Goal: Task Accomplishment & Management: Use online tool/utility

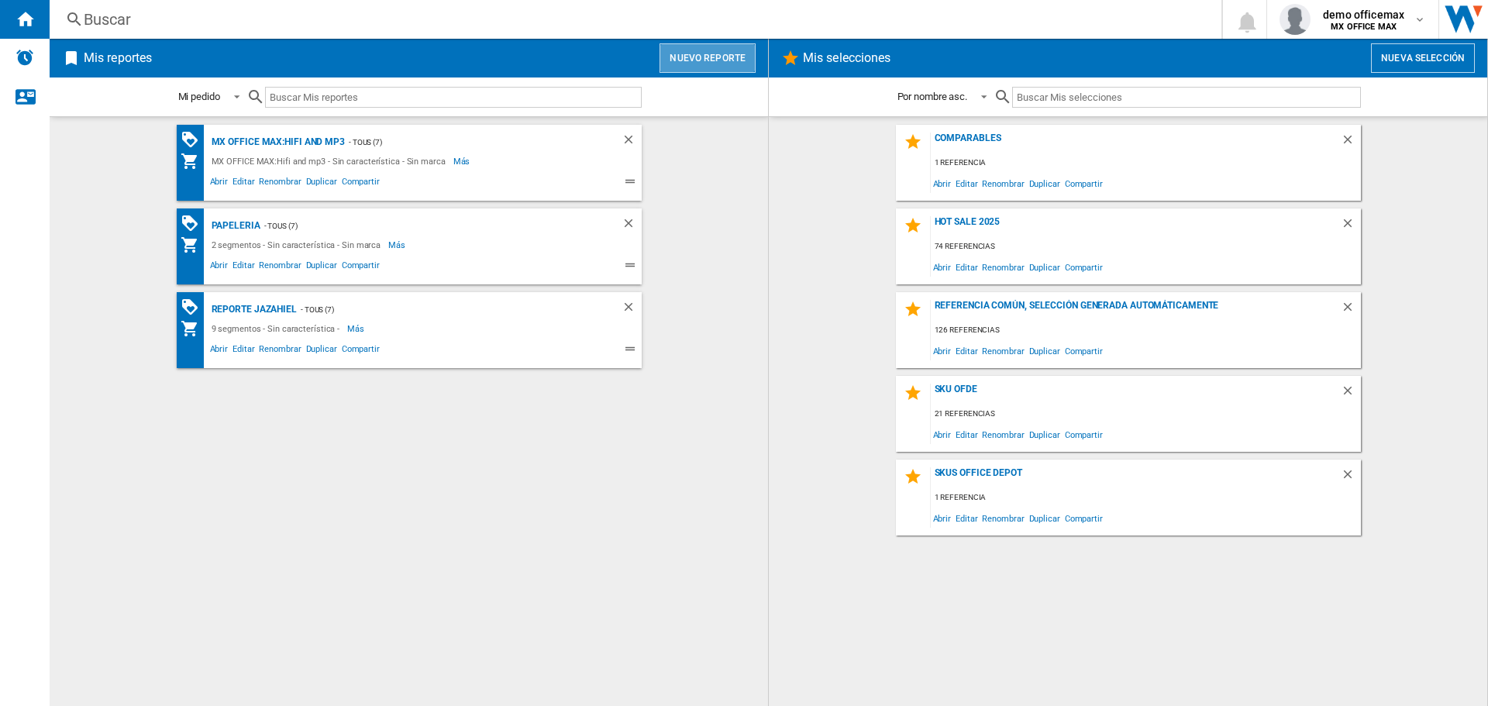
click at [711, 60] on button "Nuevo reporte" at bounding box center [707, 57] width 96 height 29
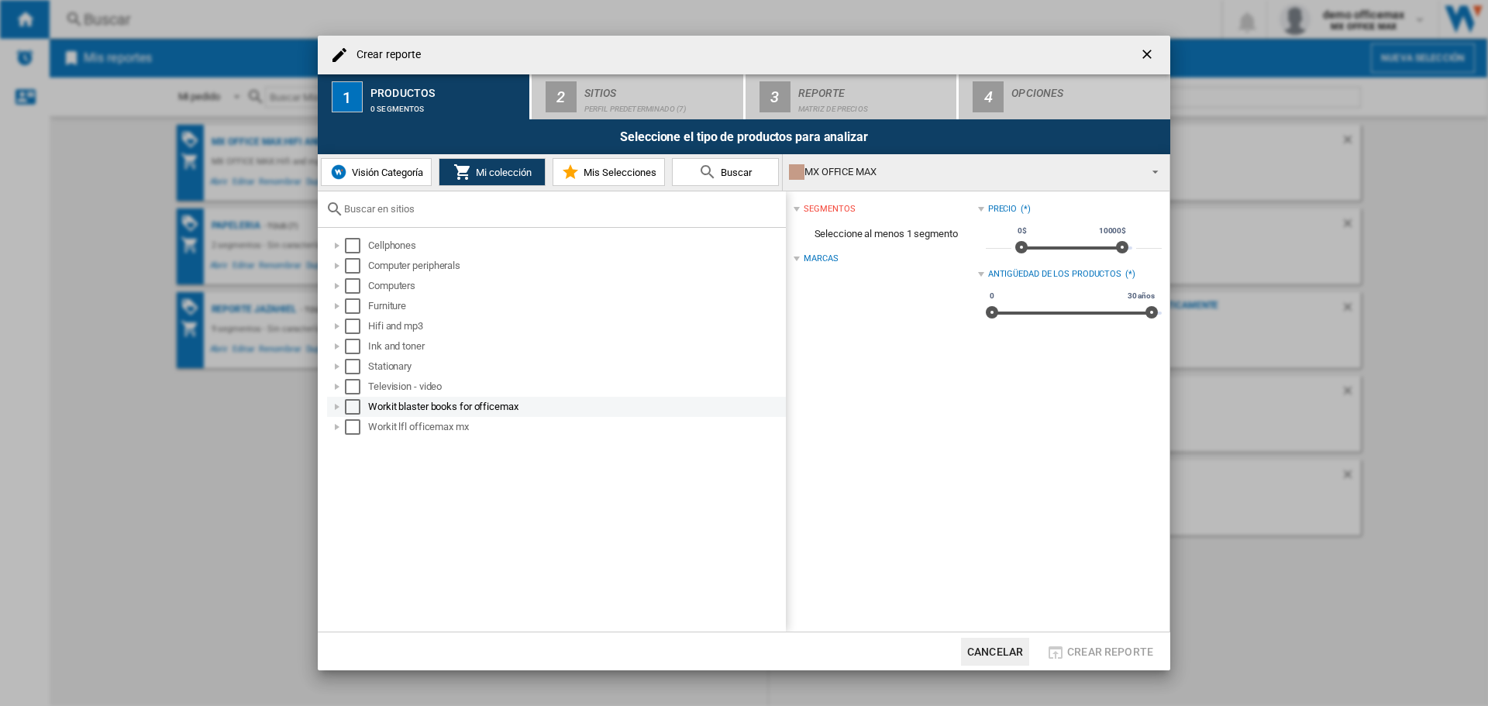
click at [353, 411] on div "Select" at bounding box center [352, 406] width 15 height 15
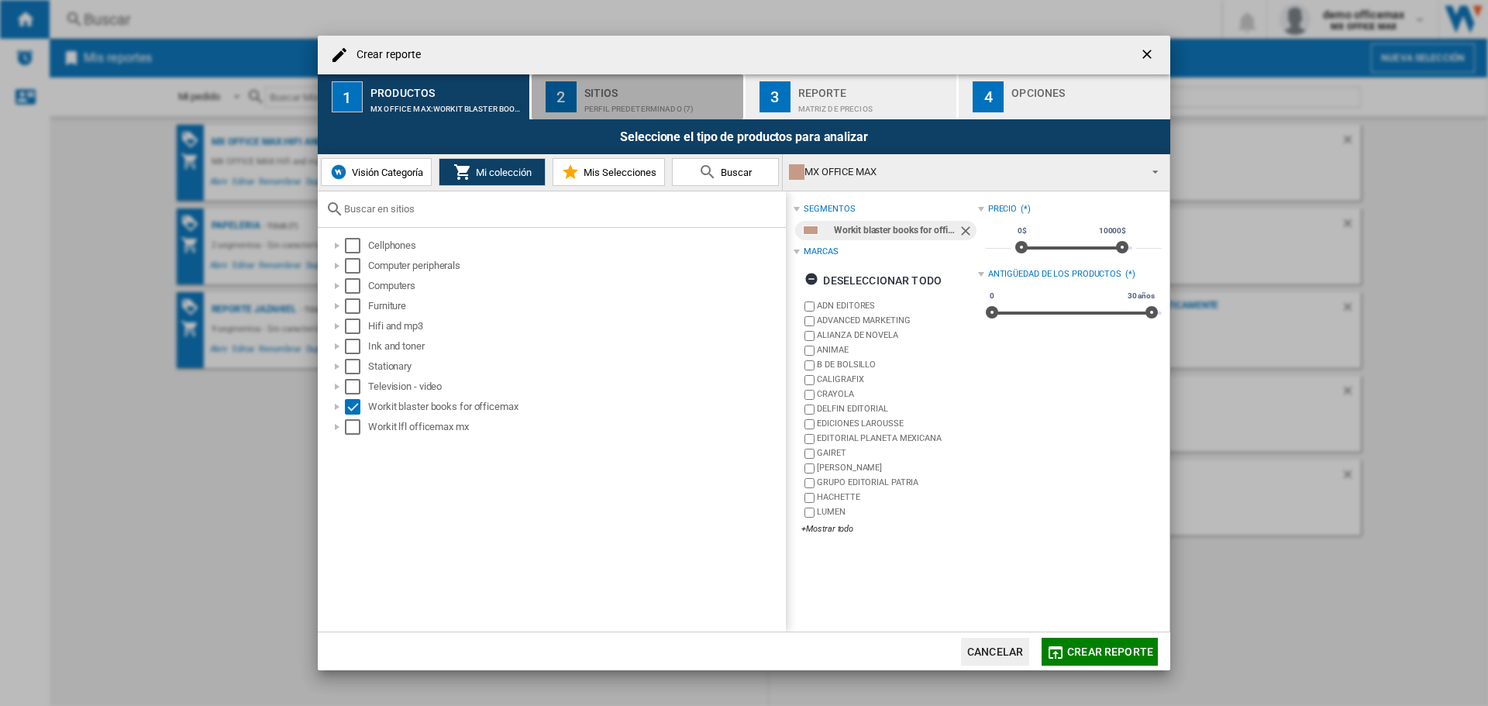
click at [613, 101] on div "Perfil predeterminado (7)" at bounding box center [660, 105] width 153 height 16
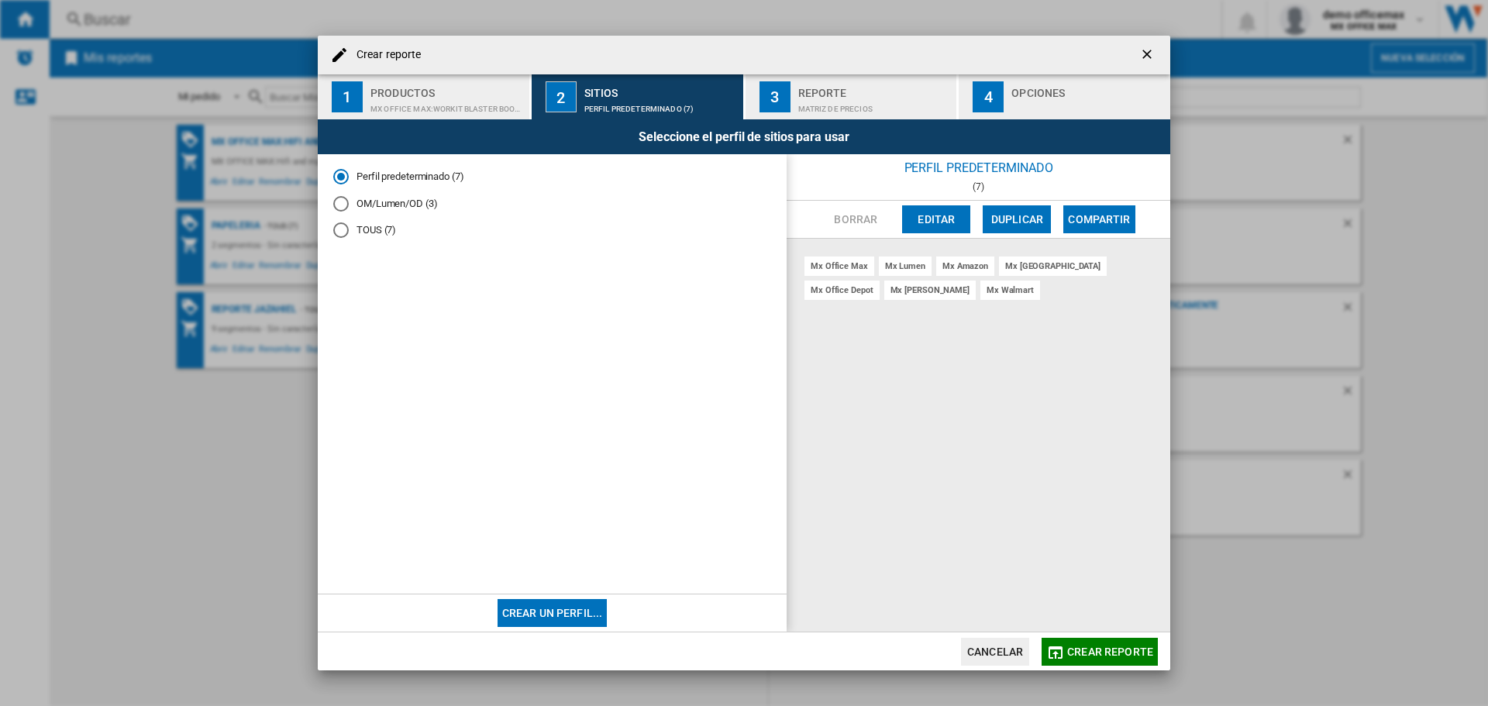
click at [938, 215] on button "Editar" at bounding box center [936, 219] width 68 height 28
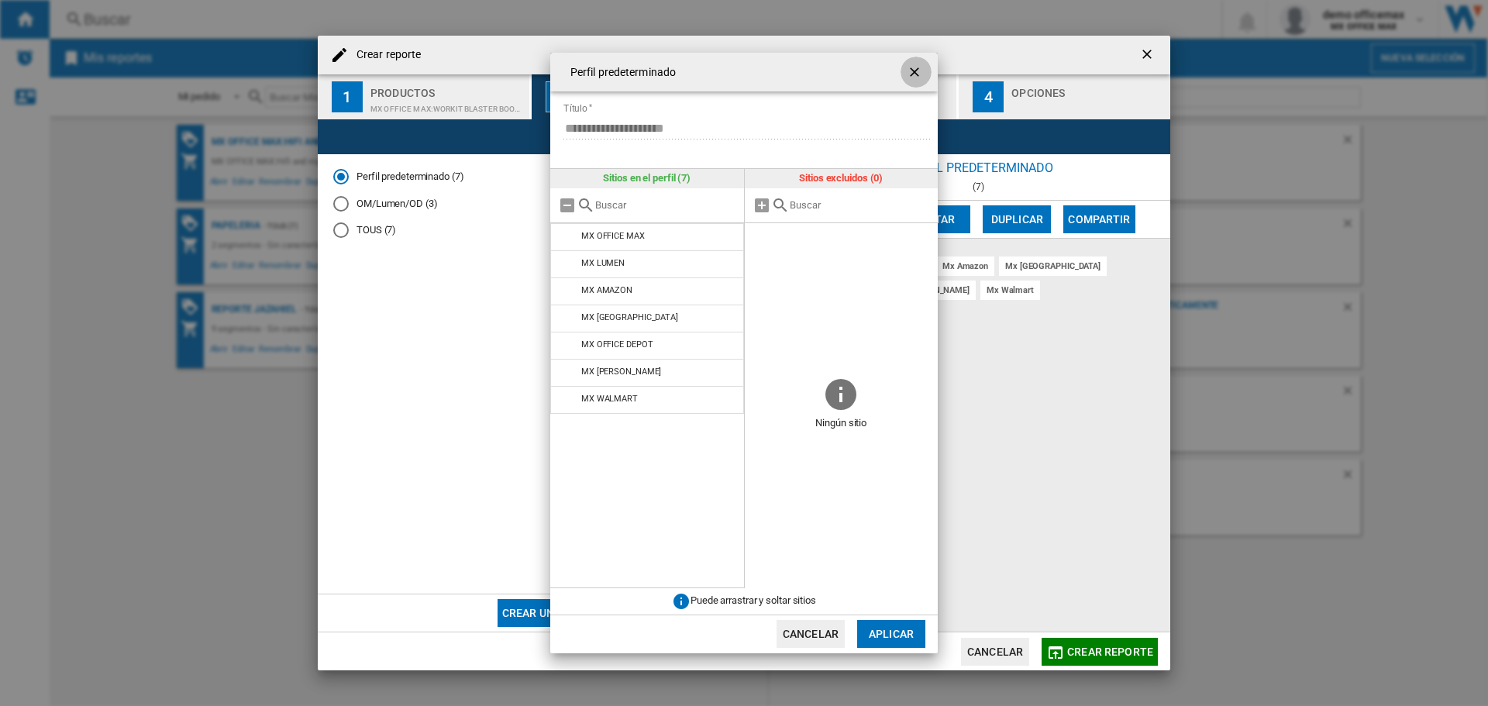
click at [911, 70] on ng-md-icon "getI18NText('BUTTONS.CLOSE_DIALOG')" at bounding box center [916, 73] width 19 height 19
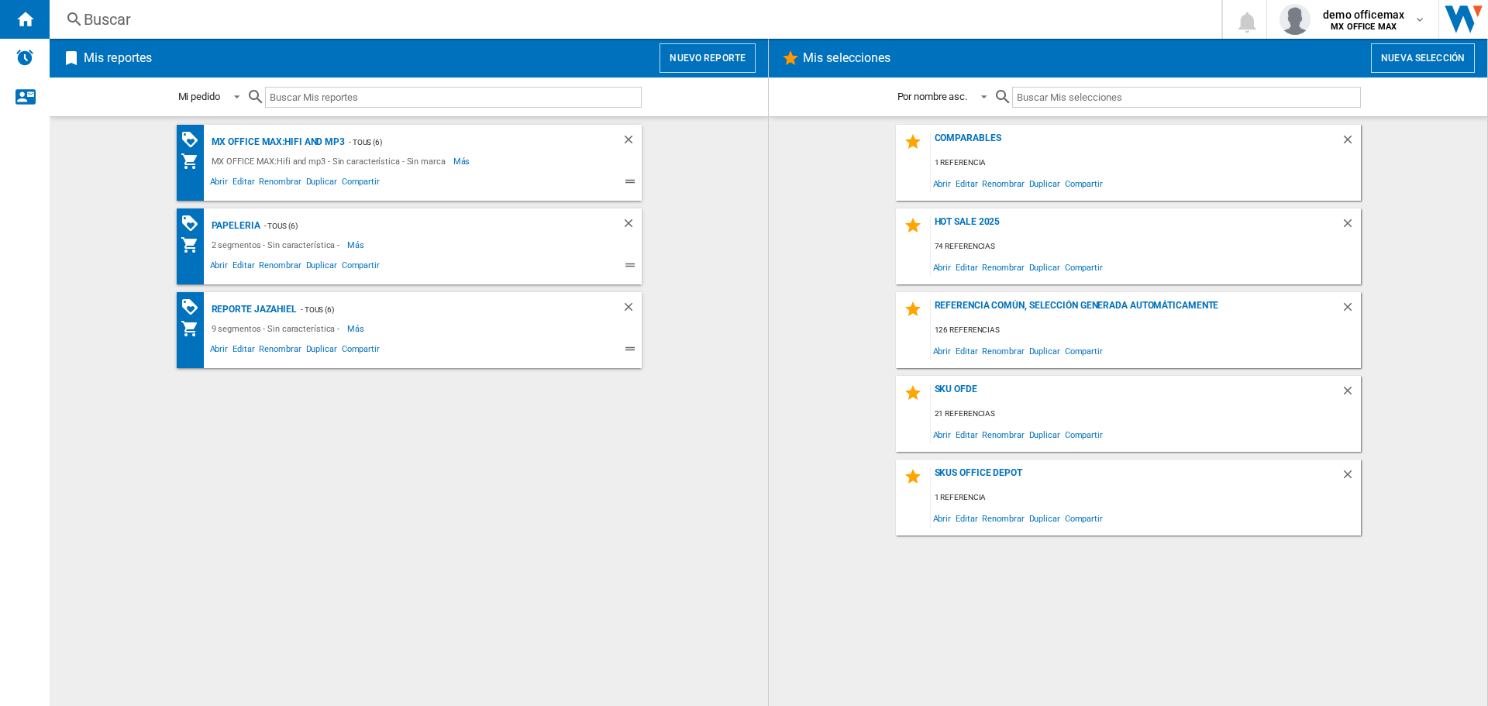
click at [718, 61] on button "Nuevo reporte" at bounding box center [707, 57] width 96 height 29
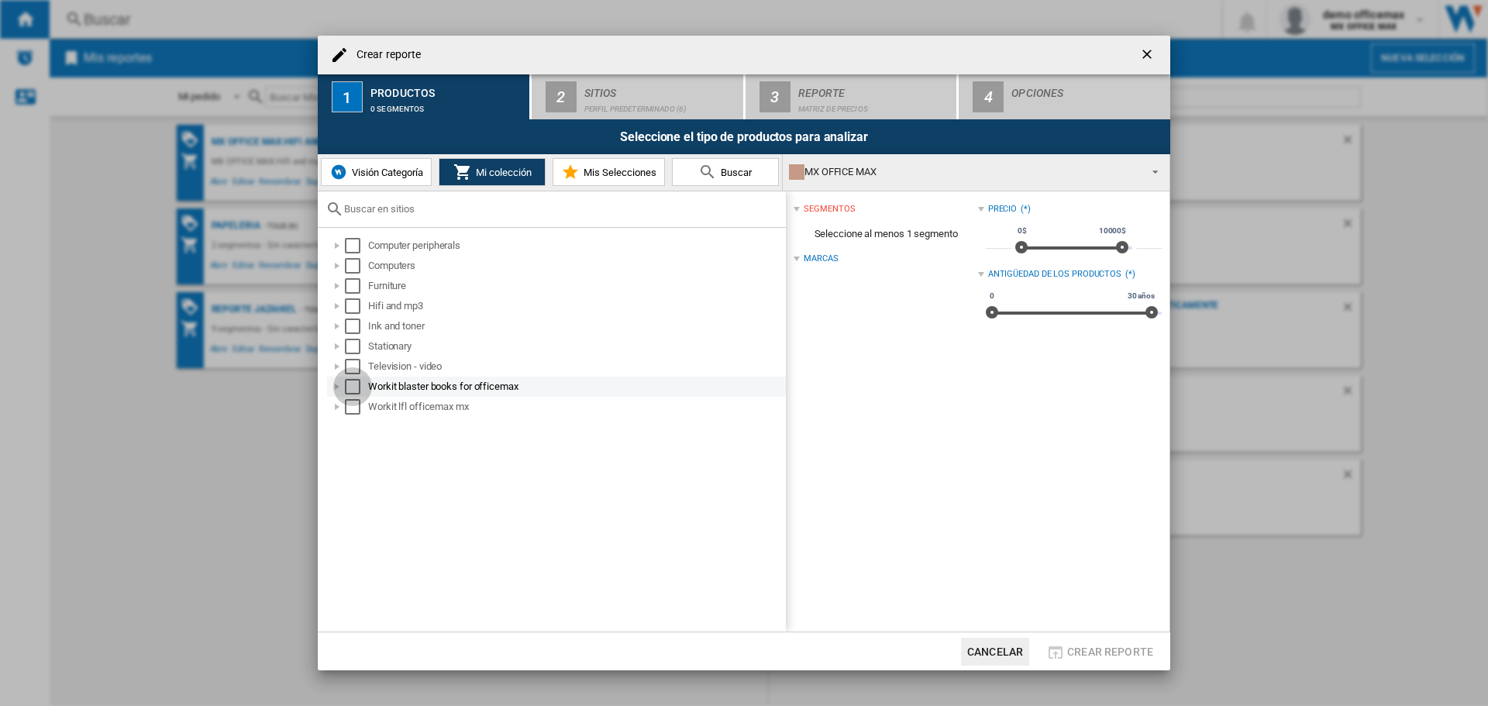
click at [352, 389] on div "Select" at bounding box center [352, 386] width 15 height 15
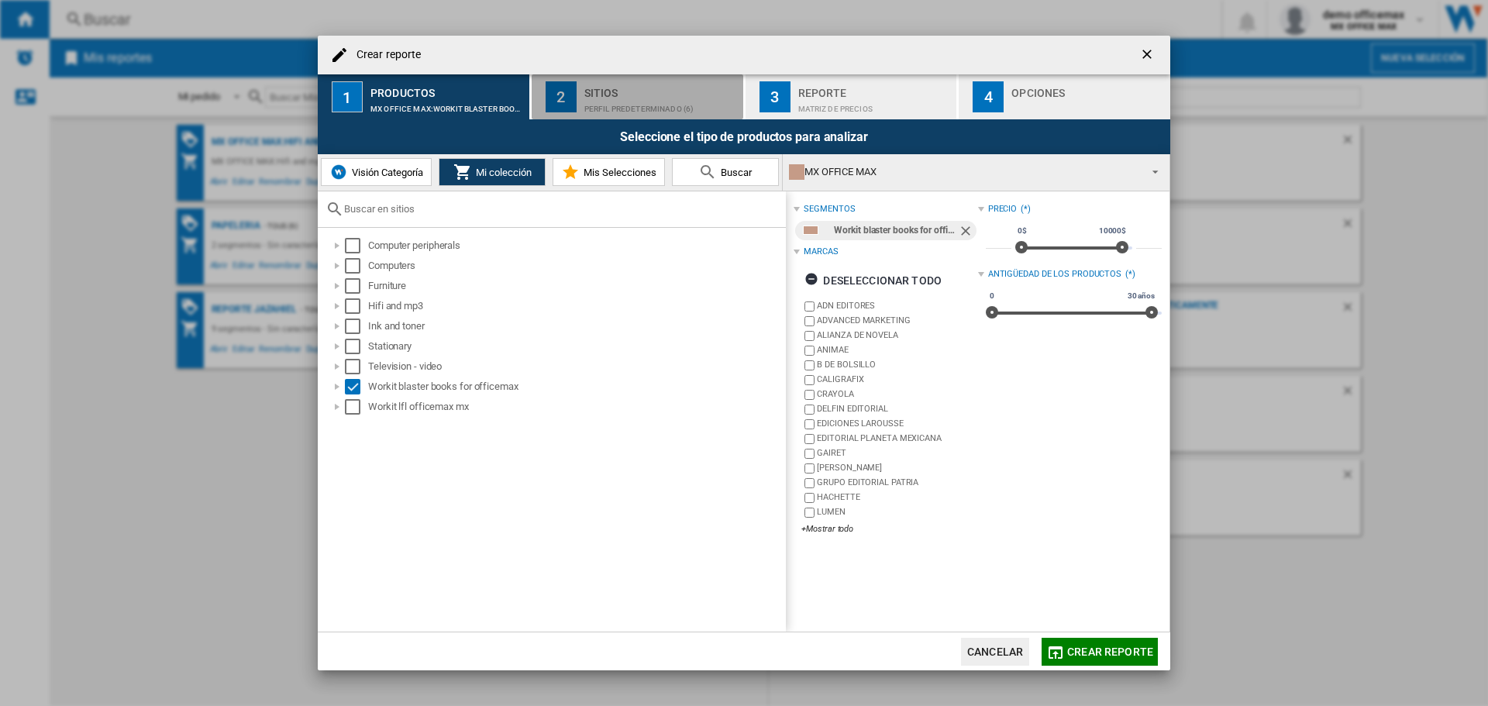
click at [636, 82] on div "Sitios" at bounding box center [660, 89] width 153 height 16
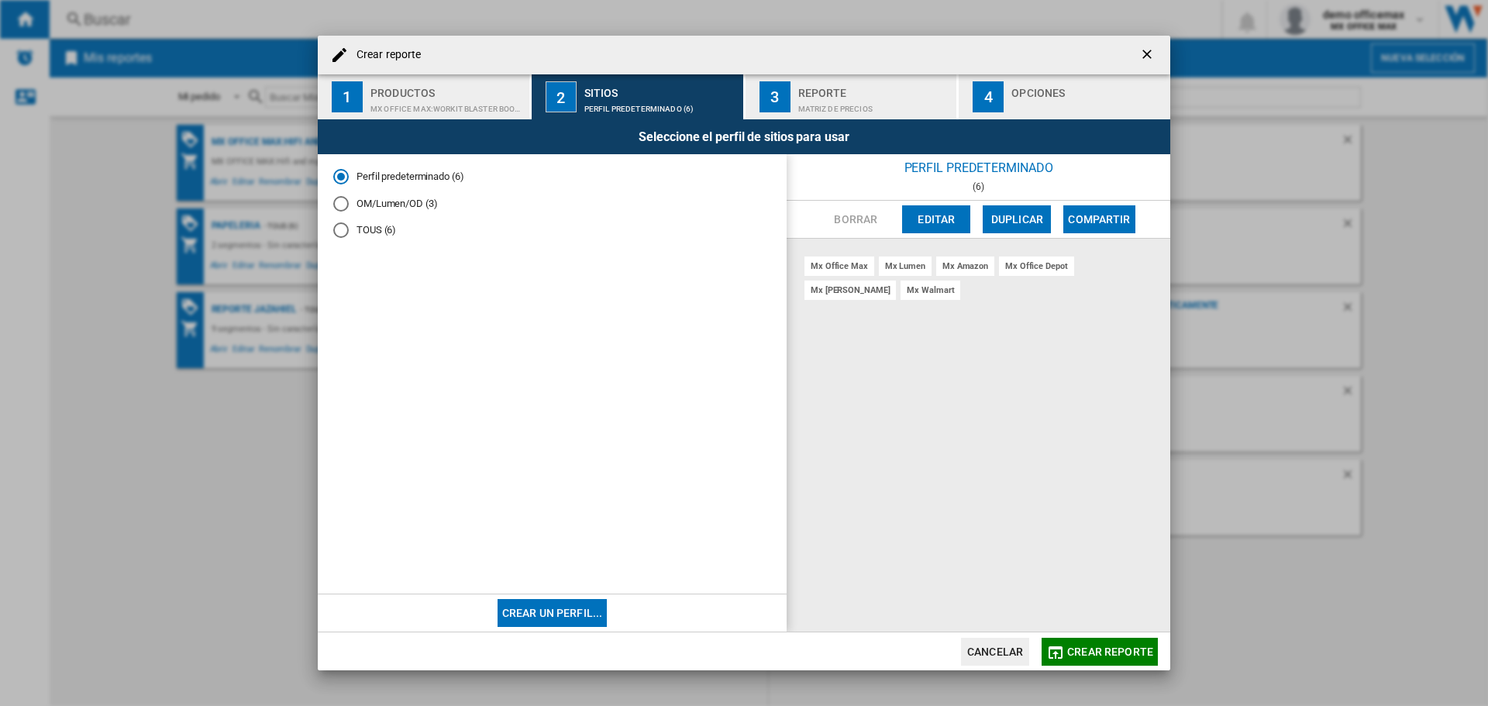
click at [955, 219] on button "Editar" at bounding box center [936, 219] width 68 height 28
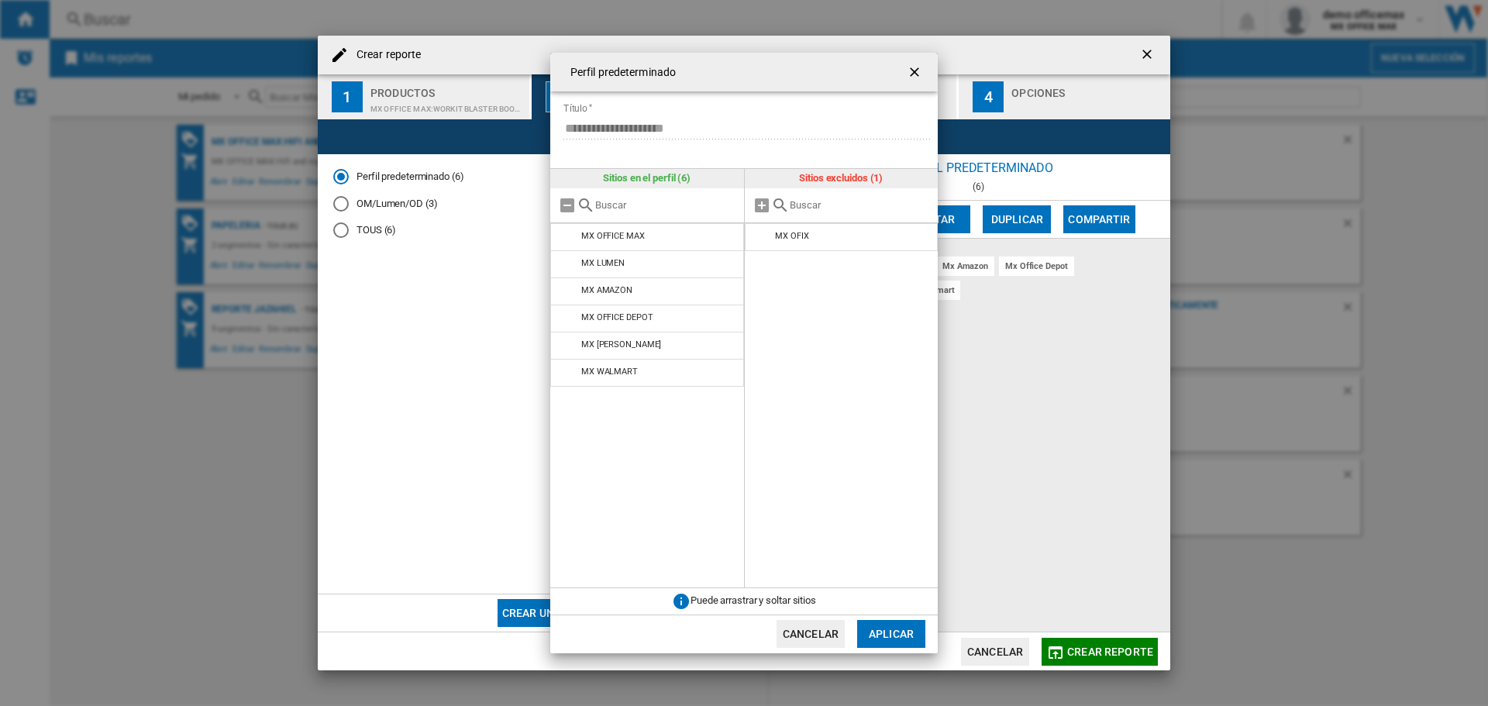
drag, startPoint x: 566, startPoint y: 200, endPoint x: 610, endPoint y: 208, distance: 44.8
click at [575, 201] on md-icon at bounding box center [567, 205] width 19 height 19
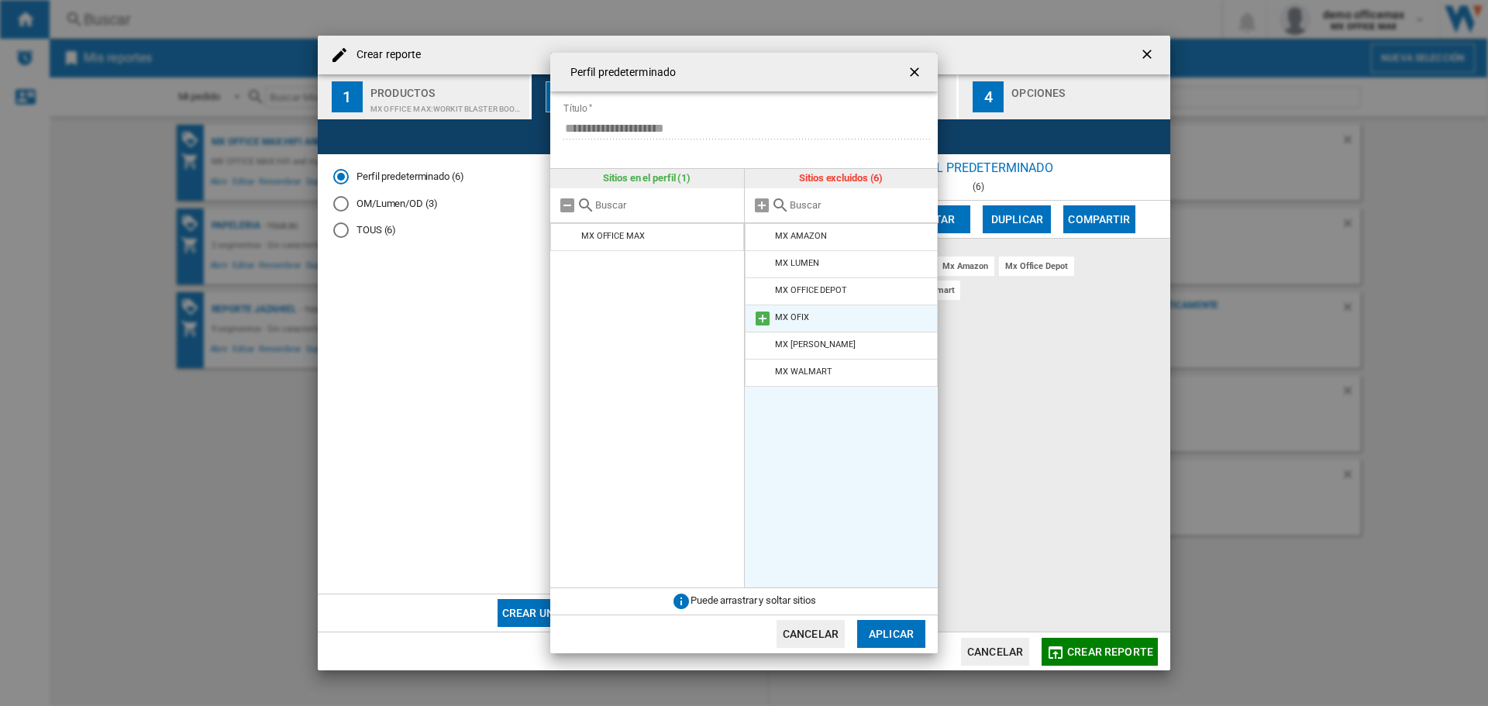
click at [762, 314] on md-icon at bounding box center [762, 318] width 19 height 19
click at [759, 197] on md-icon at bounding box center [761, 205] width 19 height 19
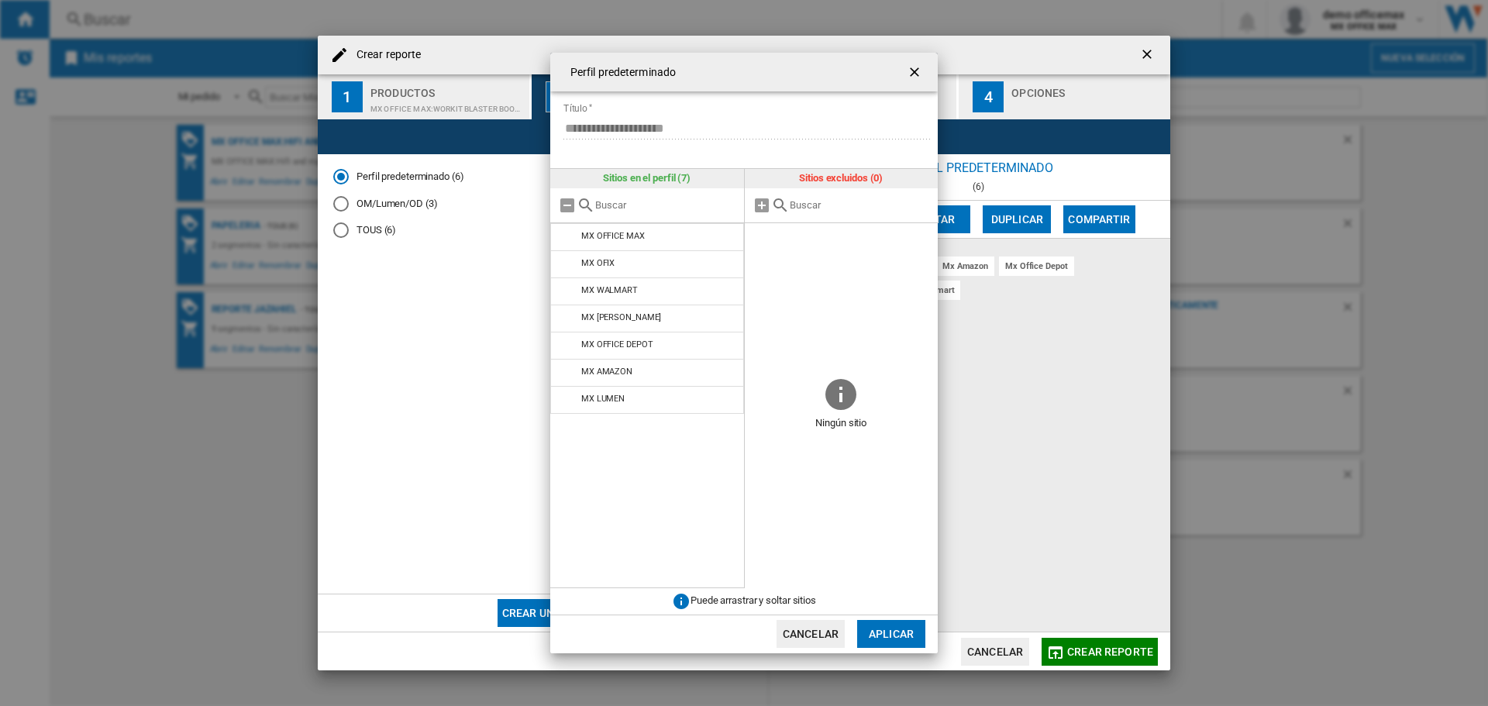
click at [888, 632] on button "Aplicar" at bounding box center [891, 634] width 68 height 28
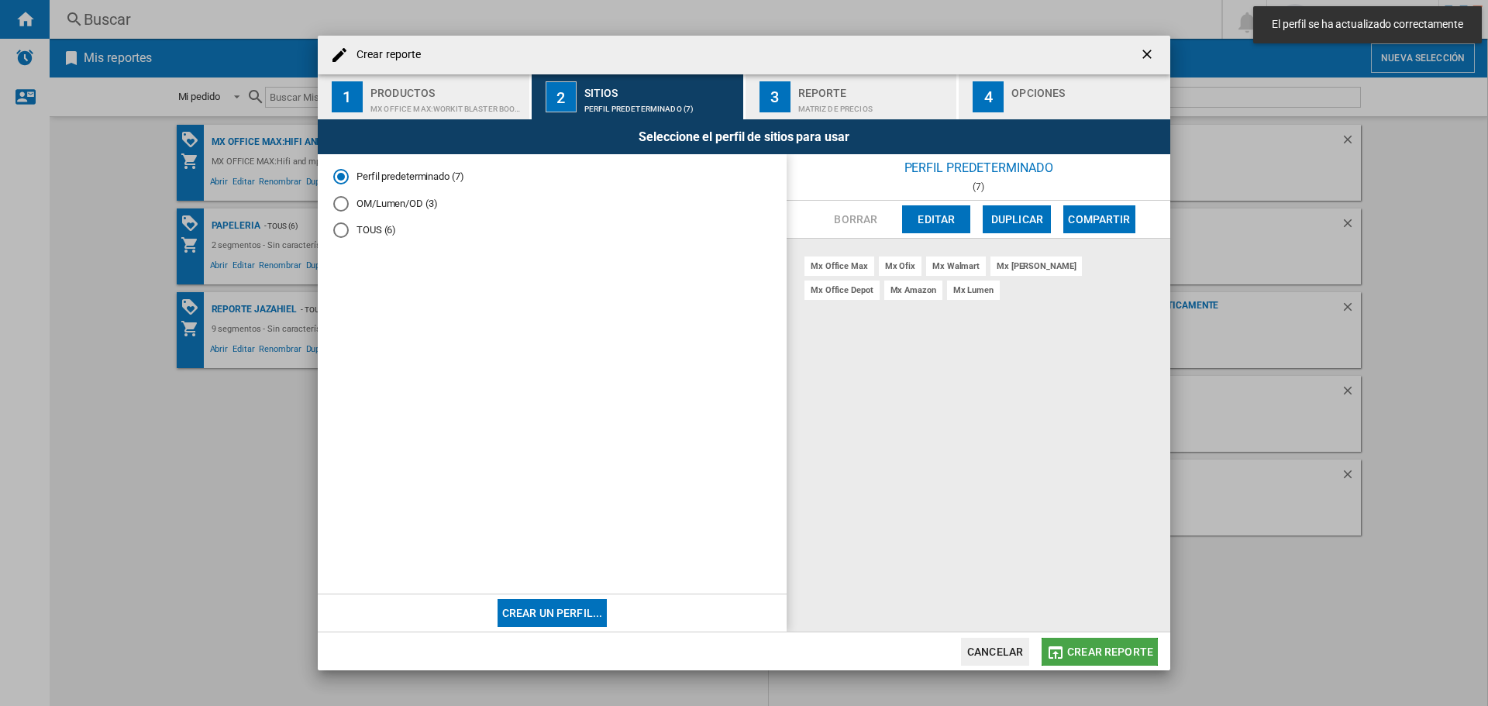
click at [1102, 653] on span "Crear reporte" at bounding box center [1110, 652] width 86 height 12
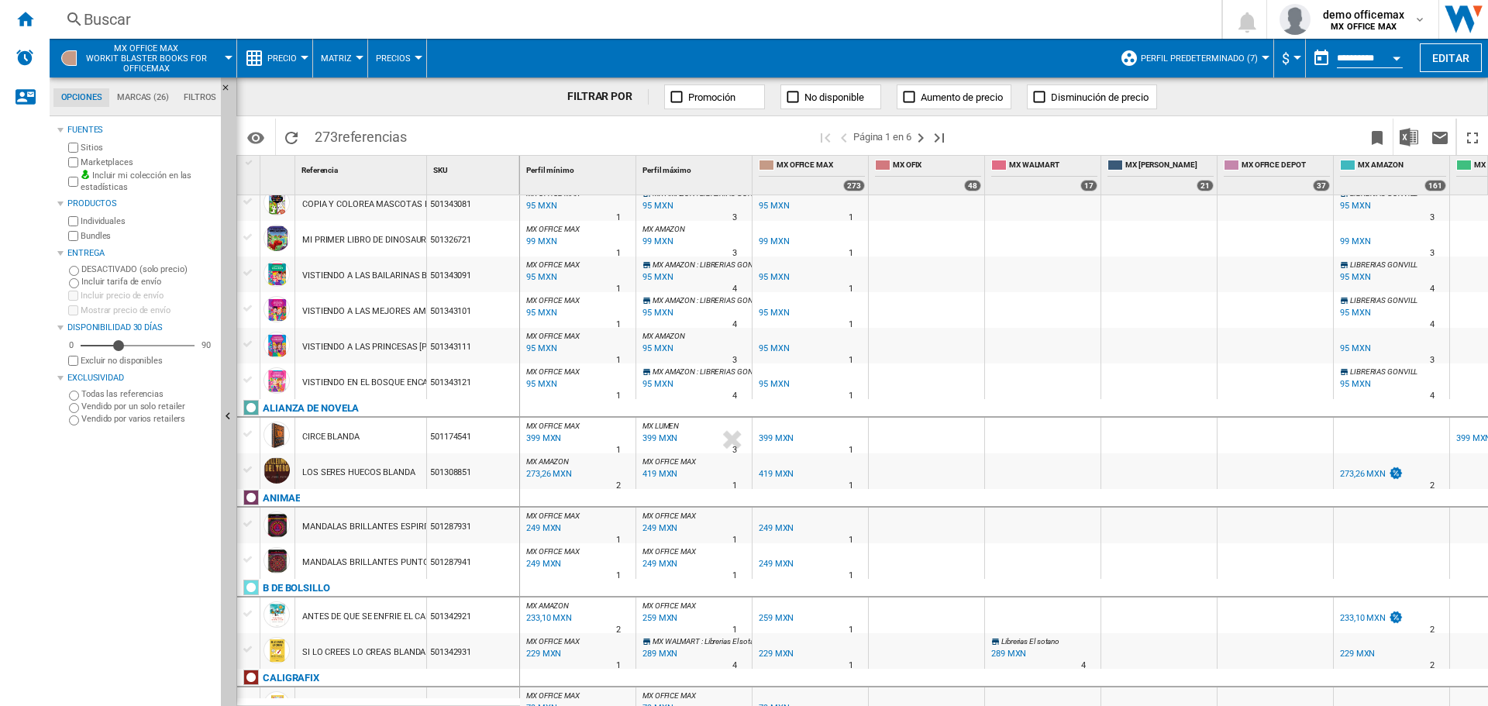
scroll to position [77, 0]
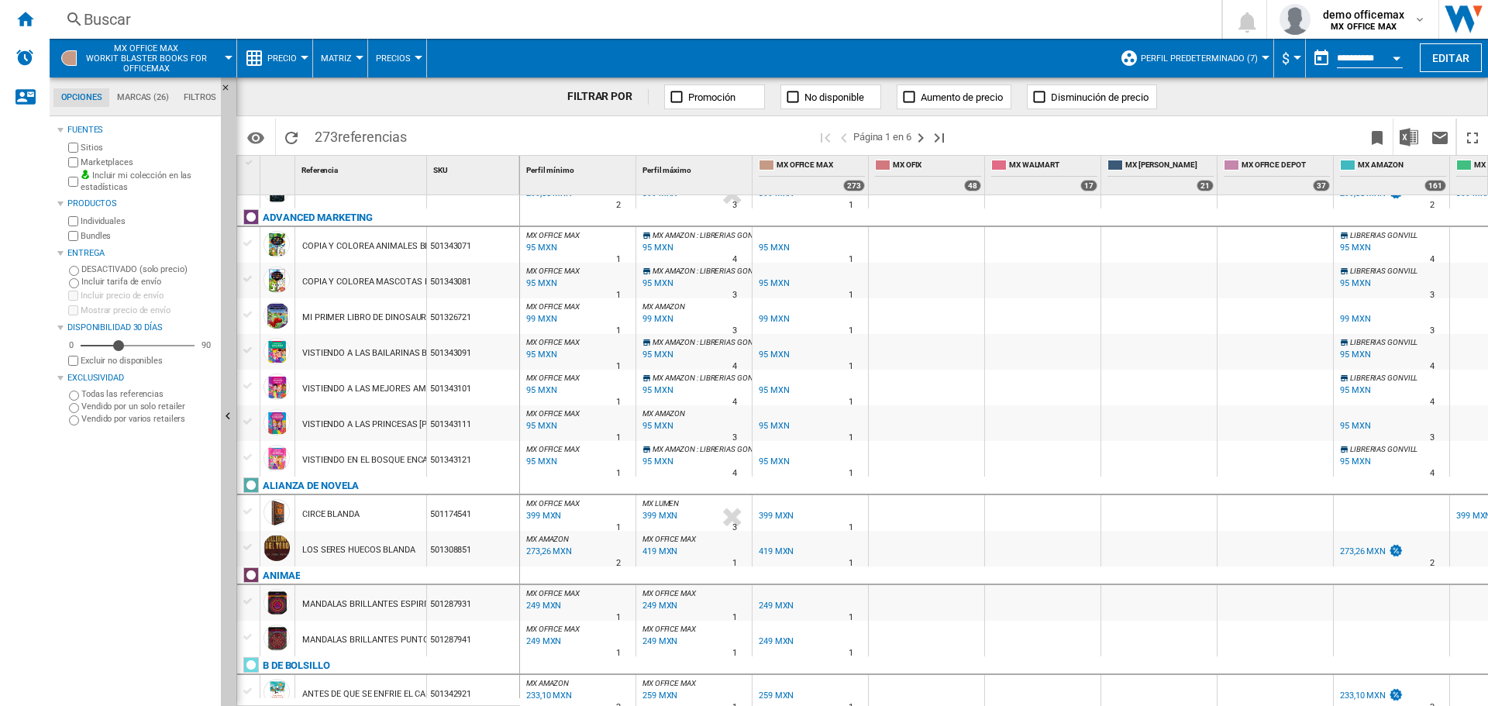
click at [170, 58] on span "MX OFFICE MAX Workit blaster books for officemax" at bounding box center [146, 58] width 122 height 30
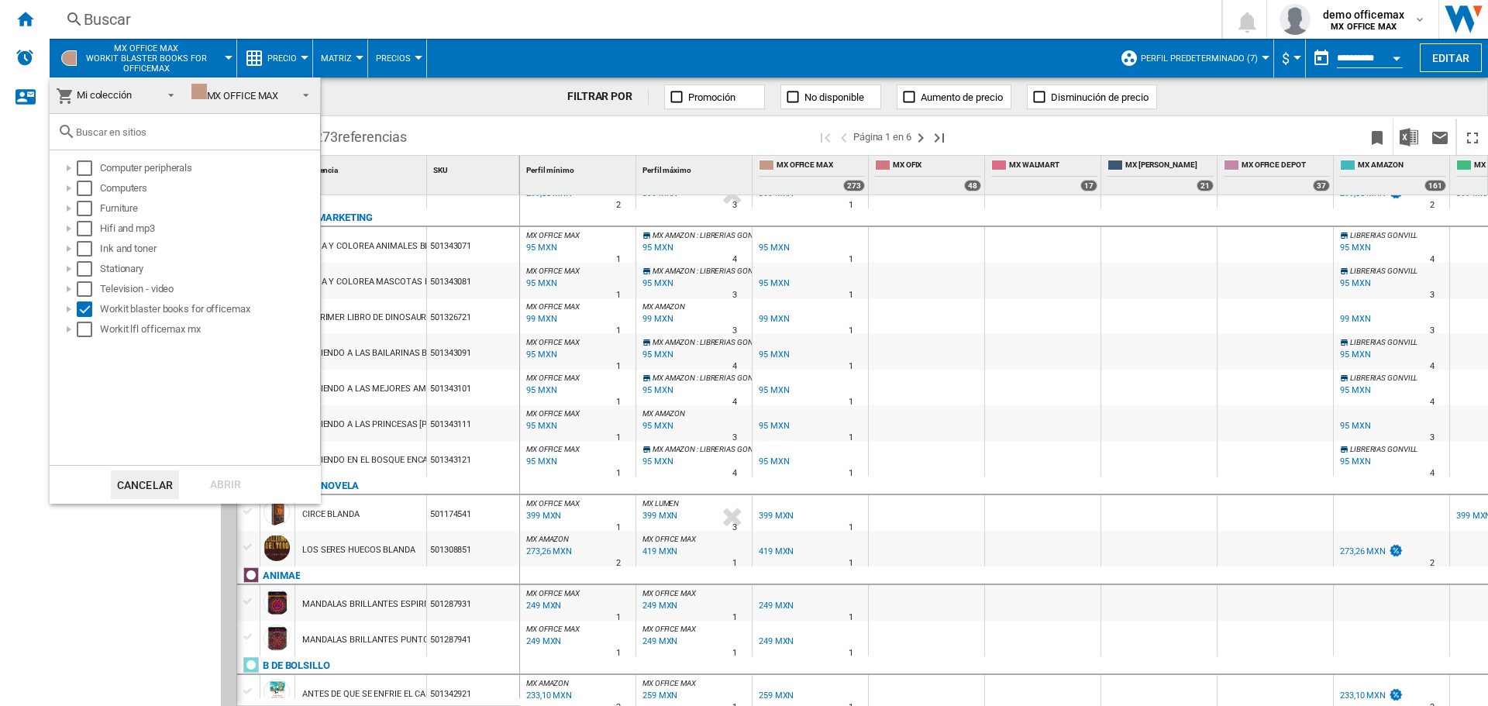
click at [77, 91] on span "Mi colección" at bounding box center [104, 95] width 55 height 12
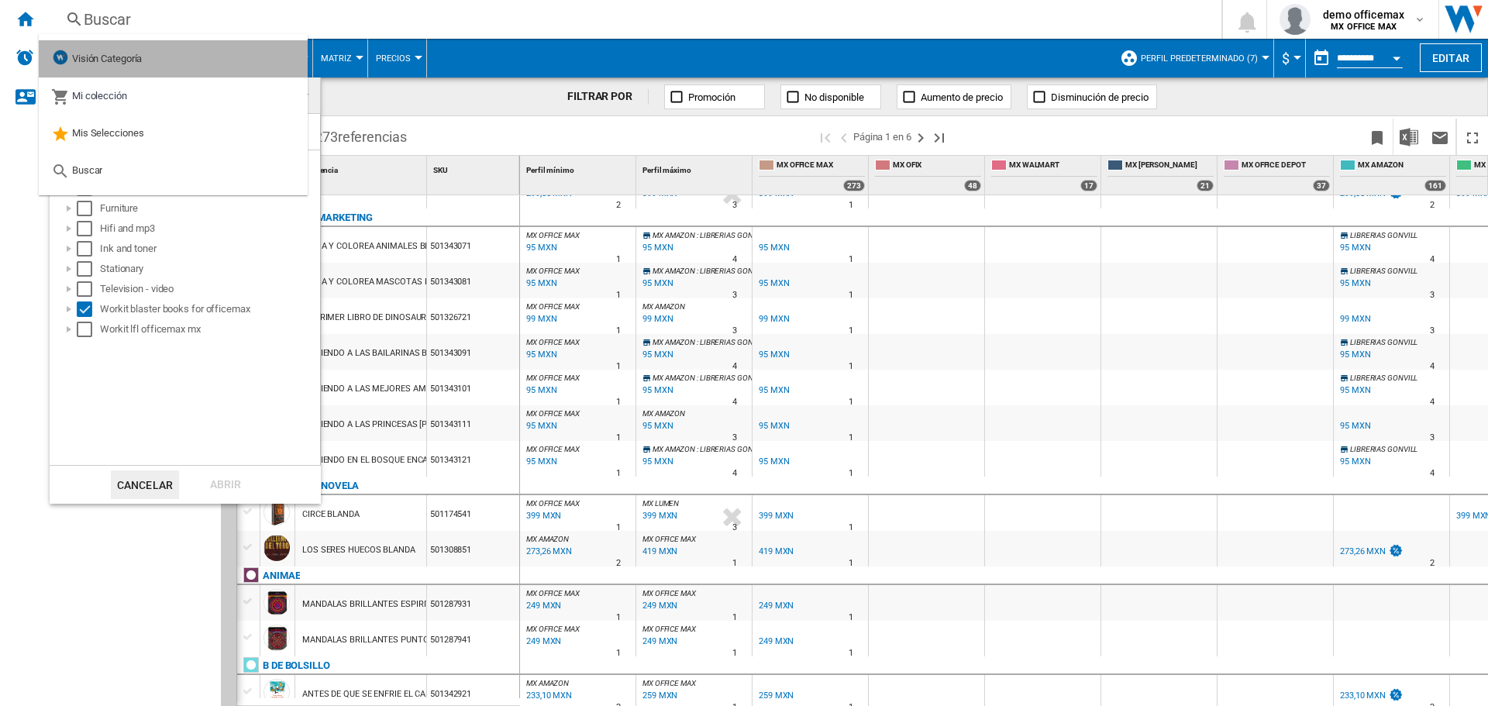
click at [117, 60] on span "Visión Categoría" at bounding box center [107, 59] width 70 height 12
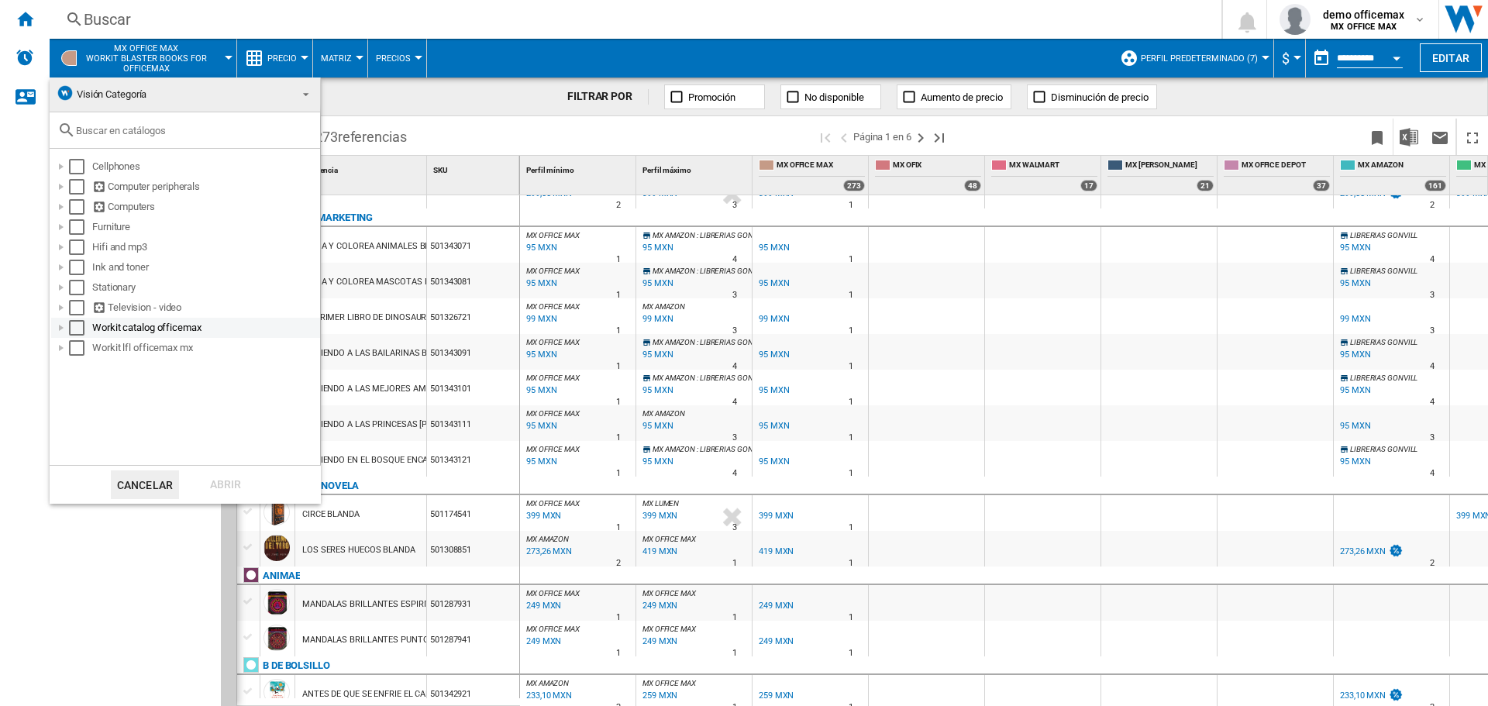
click at [77, 332] on div "Select" at bounding box center [76, 327] width 15 height 15
click at [220, 482] on div "Abrir" at bounding box center [225, 484] width 68 height 29
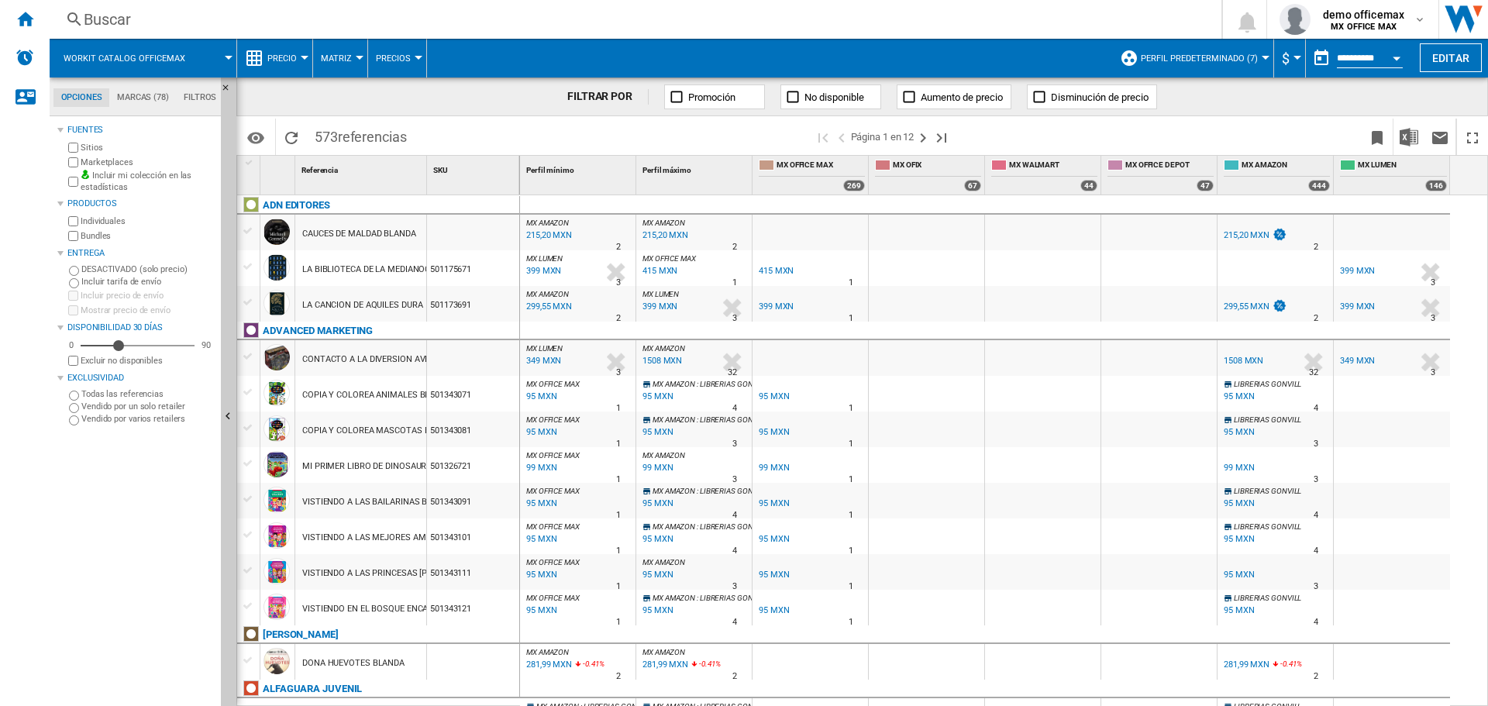
click at [191, 55] on button "Workit catalog officemax" at bounding box center [132, 58] width 137 height 39
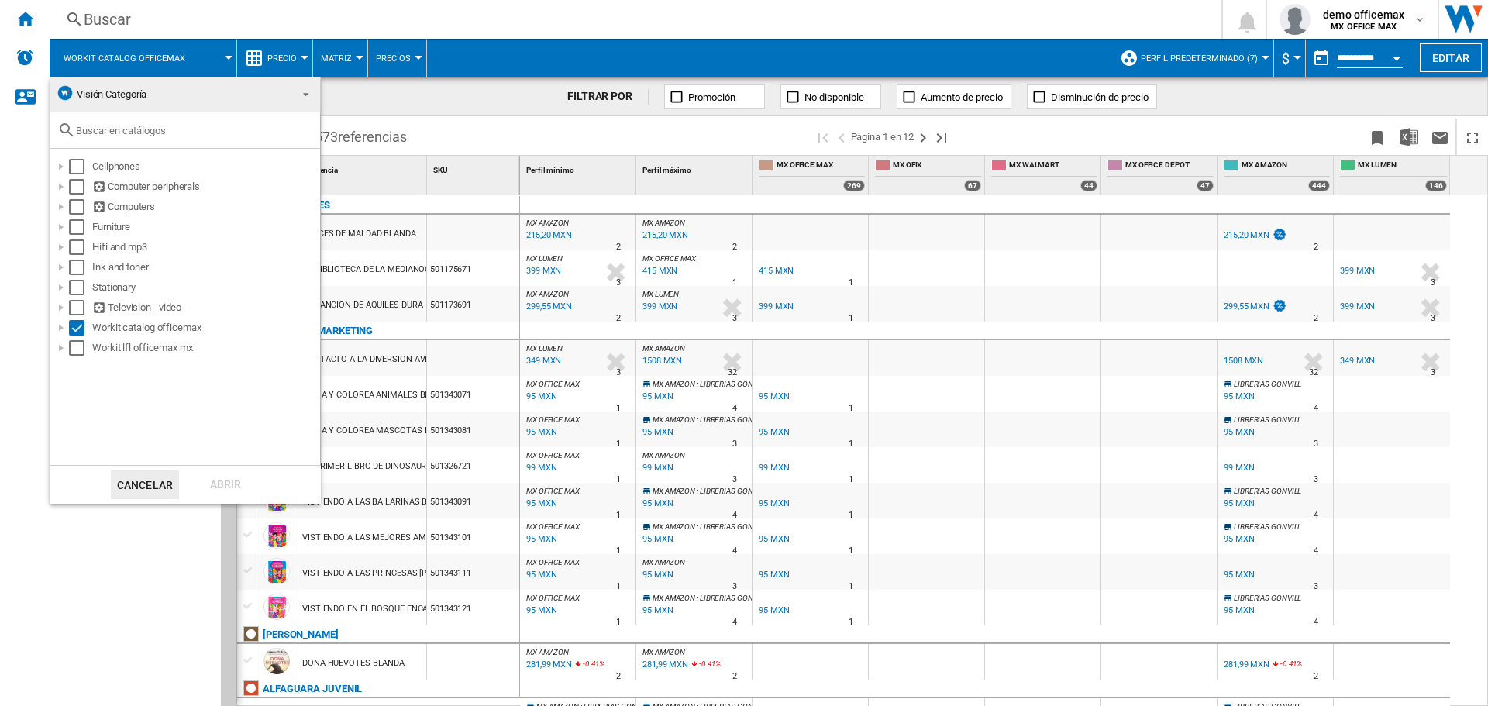
click at [1440, 57] on md-backdrop at bounding box center [744, 353] width 1488 height 706
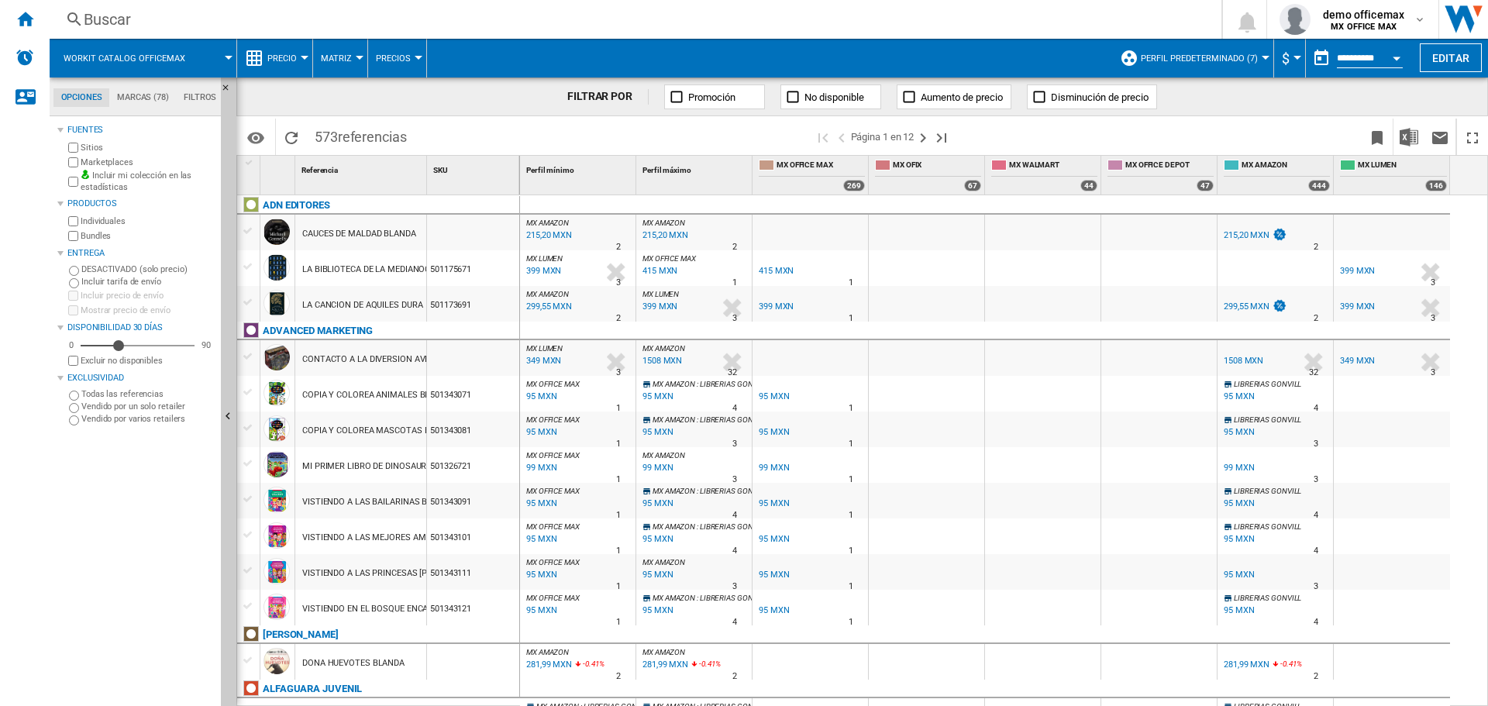
click at [1440, 57] on button "Editar" at bounding box center [1451, 57] width 62 height 29
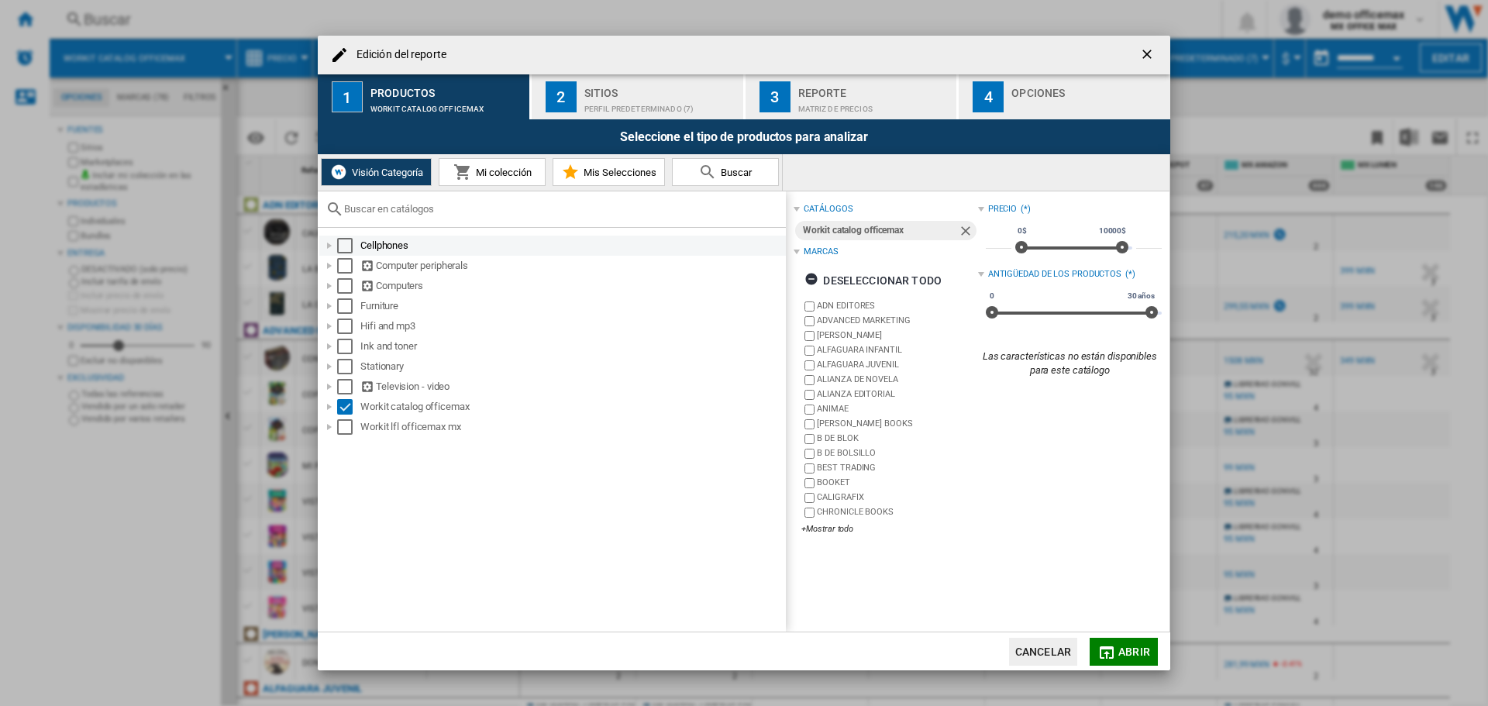
click at [342, 246] on div "Select" at bounding box center [344, 245] width 15 height 15
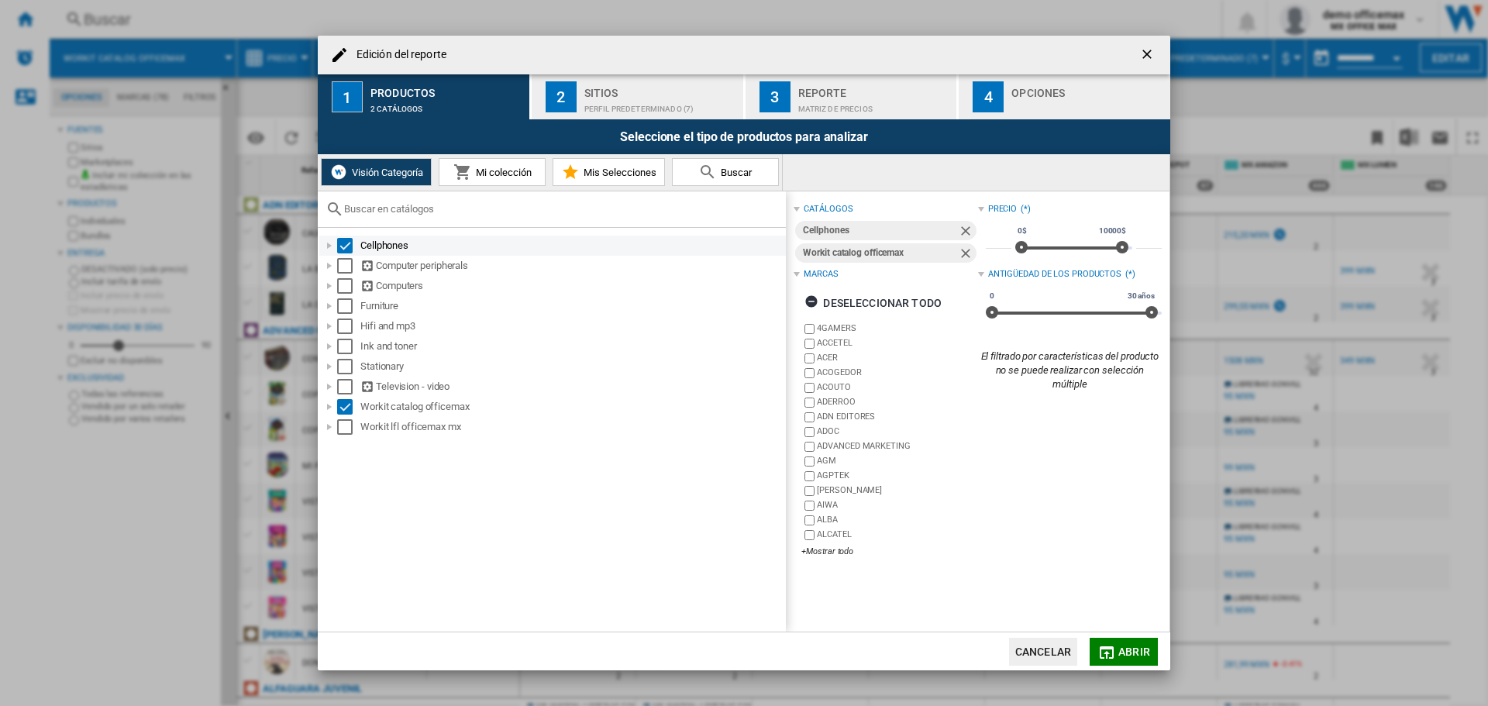
drag, startPoint x: 343, startPoint y: 246, endPoint x: 635, endPoint y: 184, distance: 299.6
click at [346, 244] on div "Select" at bounding box center [344, 245] width 15 height 15
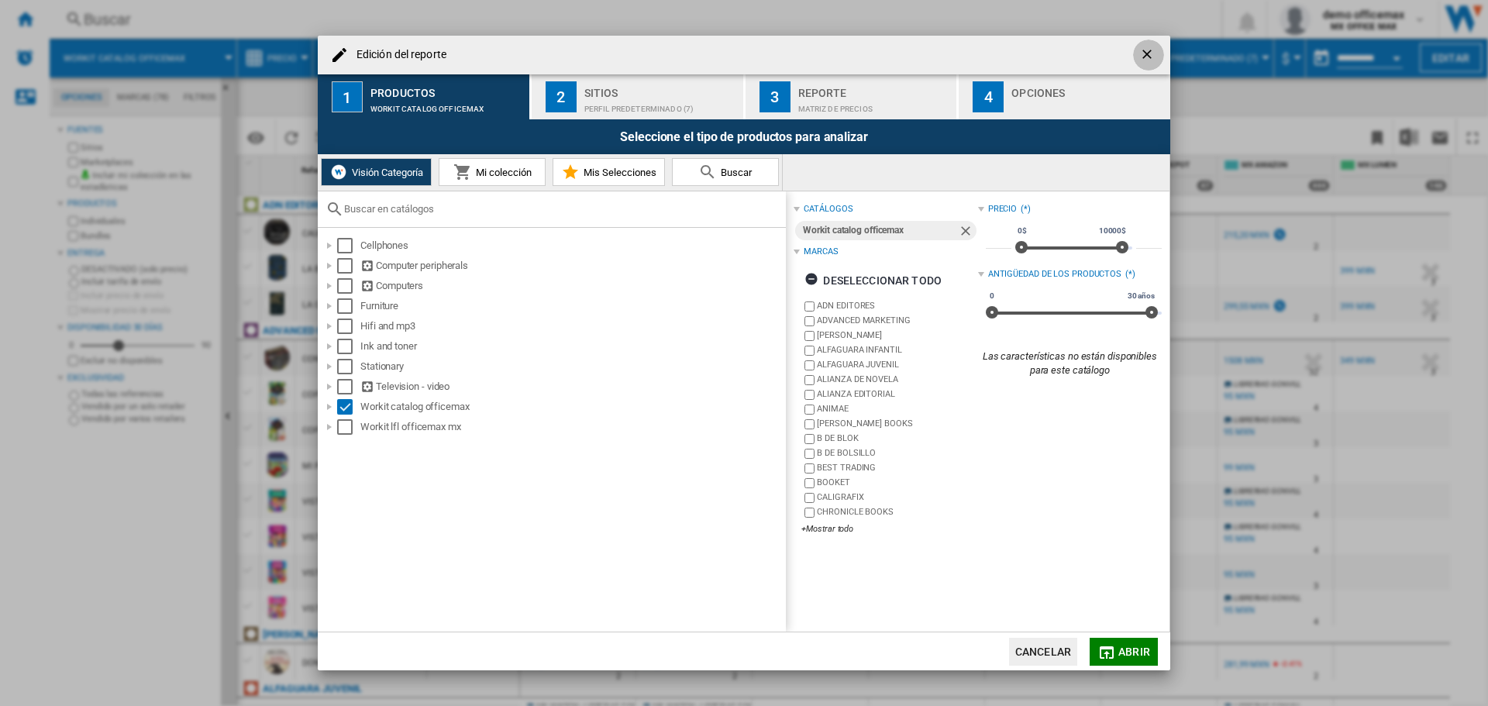
click at [1159, 52] on button "Edición del ..." at bounding box center [1148, 55] width 31 height 31
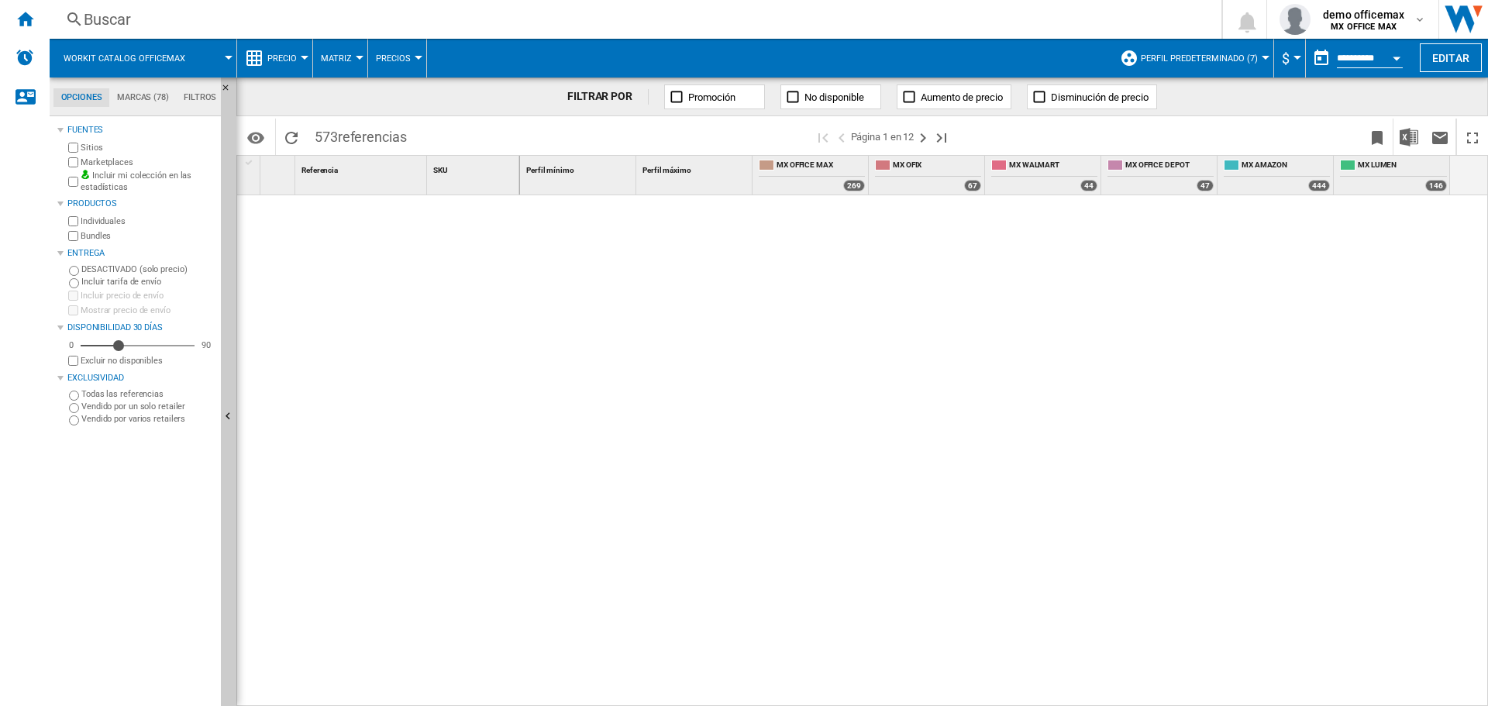
click at [288, 57] on span "Precio" at bounding box center [281, 58] width 29 height 10
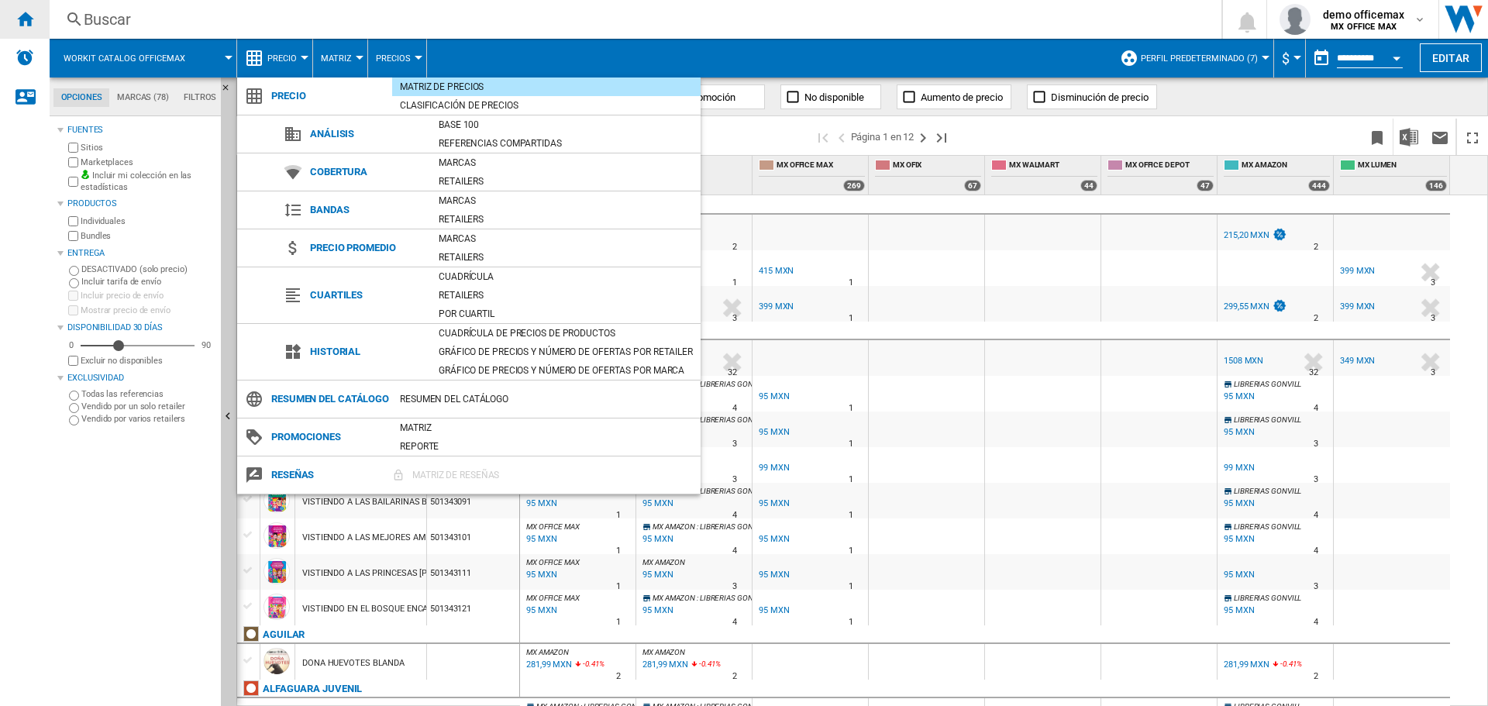
click at [39, 22] on md-backdrop at bounding box center [744, 353] width 1488 height 706
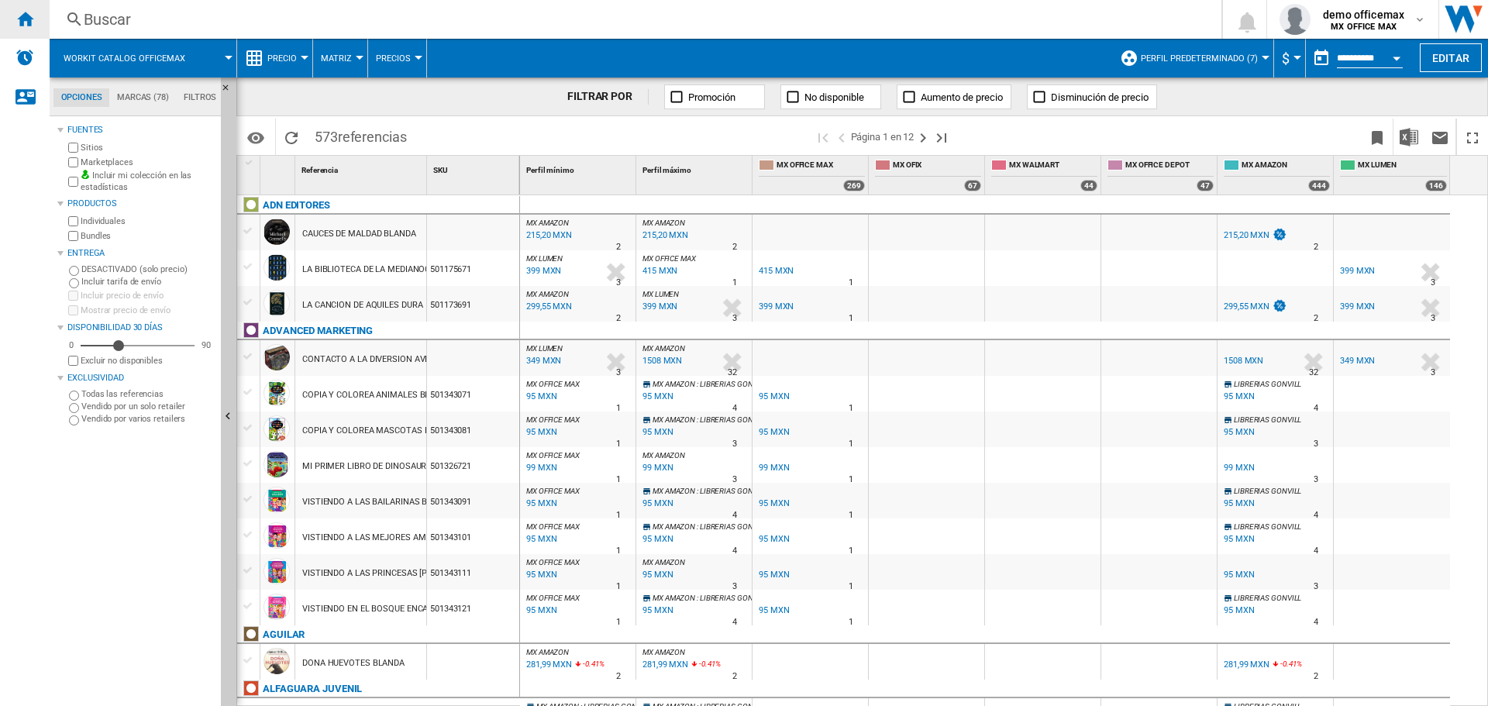
click at [20, 22] on ng-md-icon "Inicio" at bounding box center [24, 18] width 19 height 19
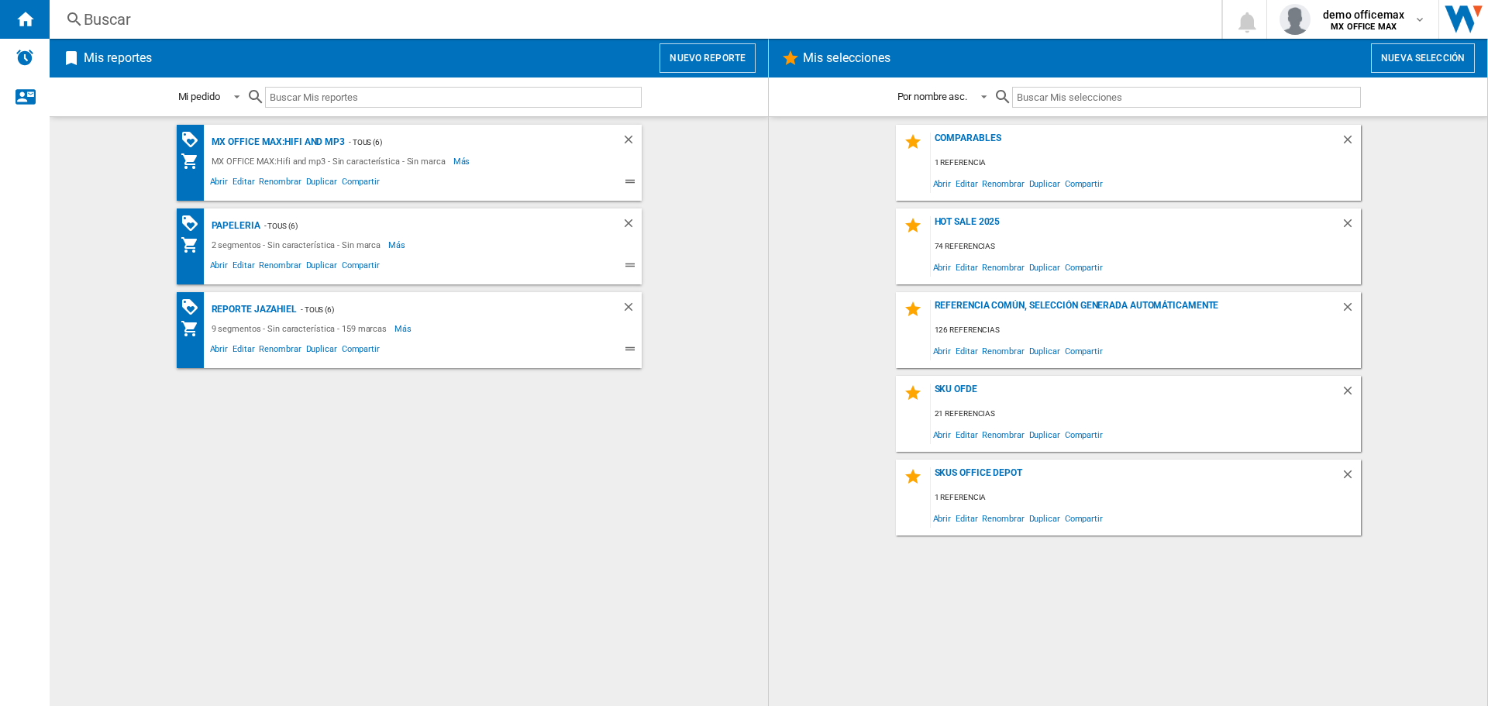
click at [690, 53] on button "Nuevo reporte" at bounding box center [707, 57] width 96 height 29
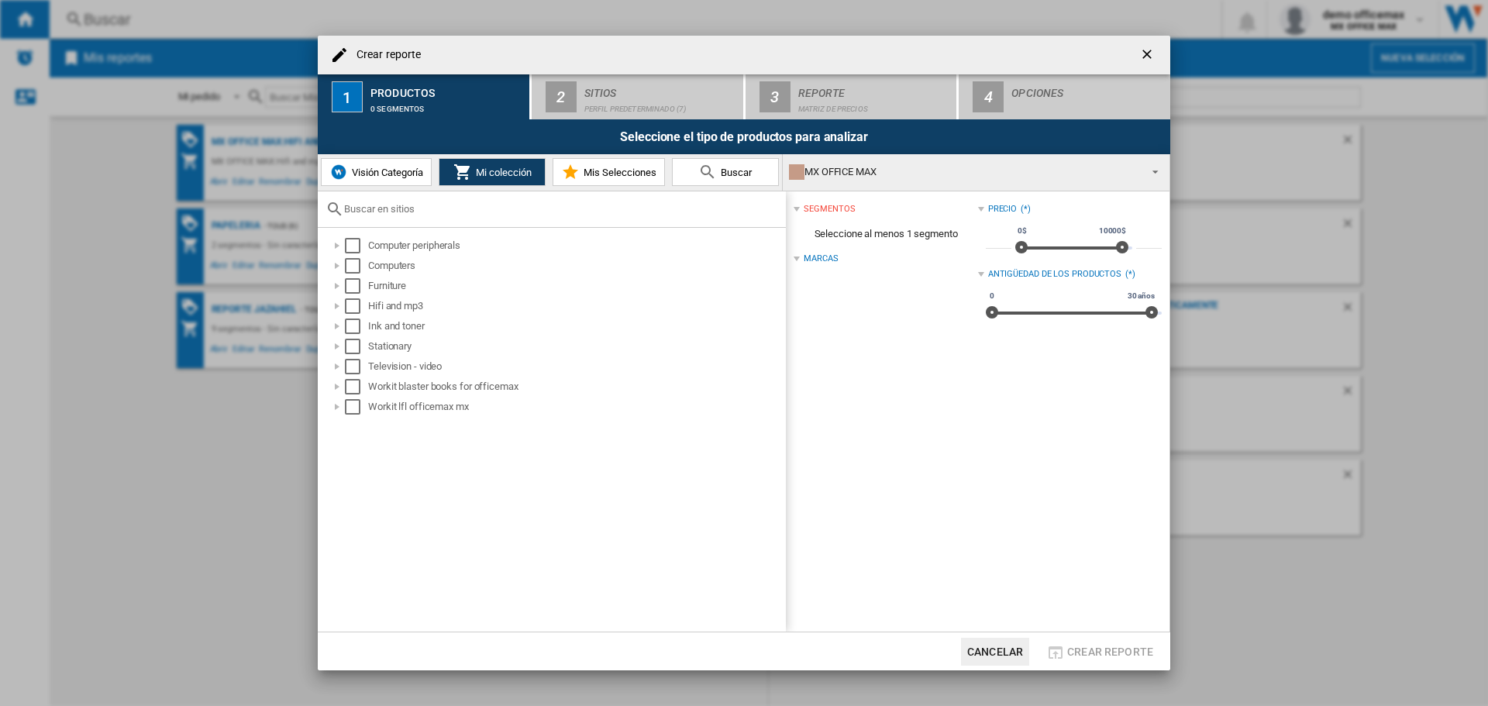
click at [384, 181] on button "Visión Categoría" at bounding box center [376, 172] width 111 height 28
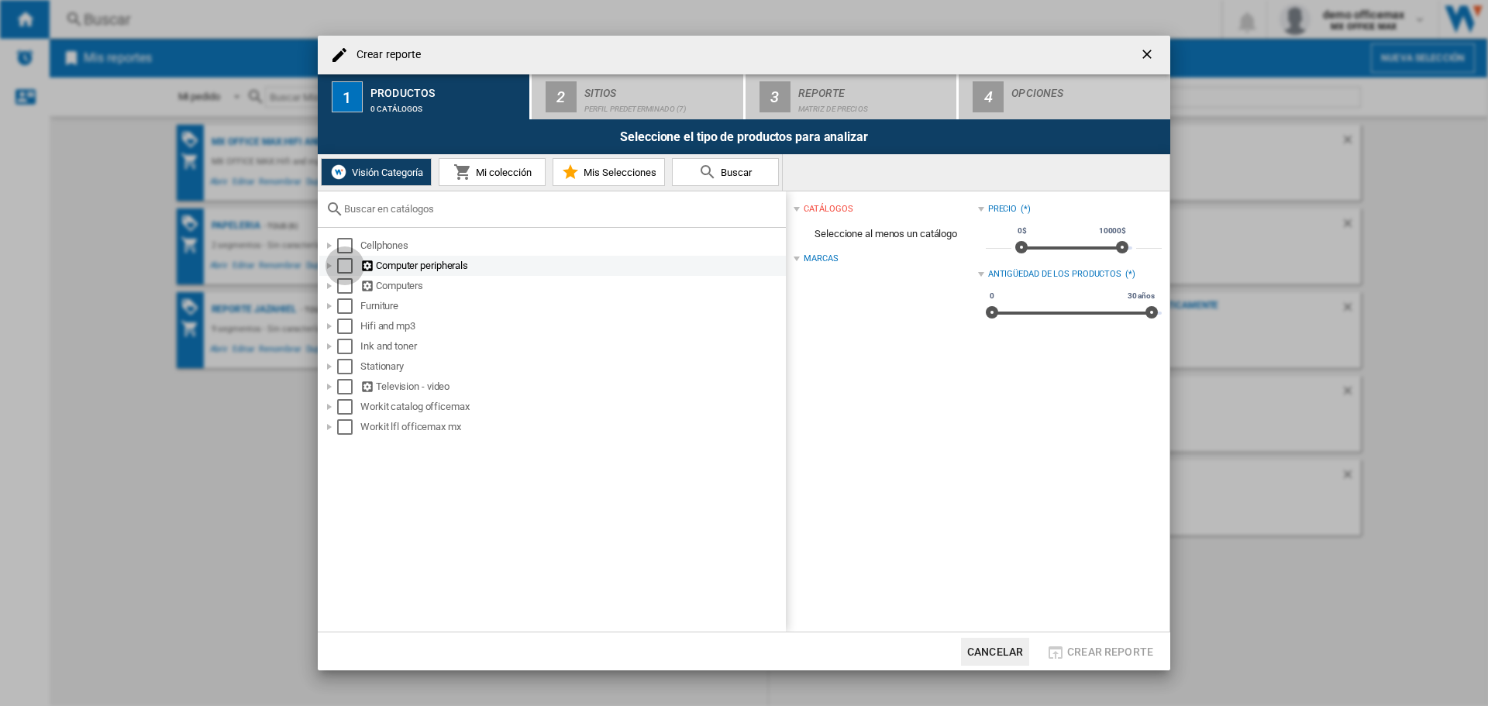
click at [342, 267] on div "Select" at bounding box center [344, 265] width 15 height 15
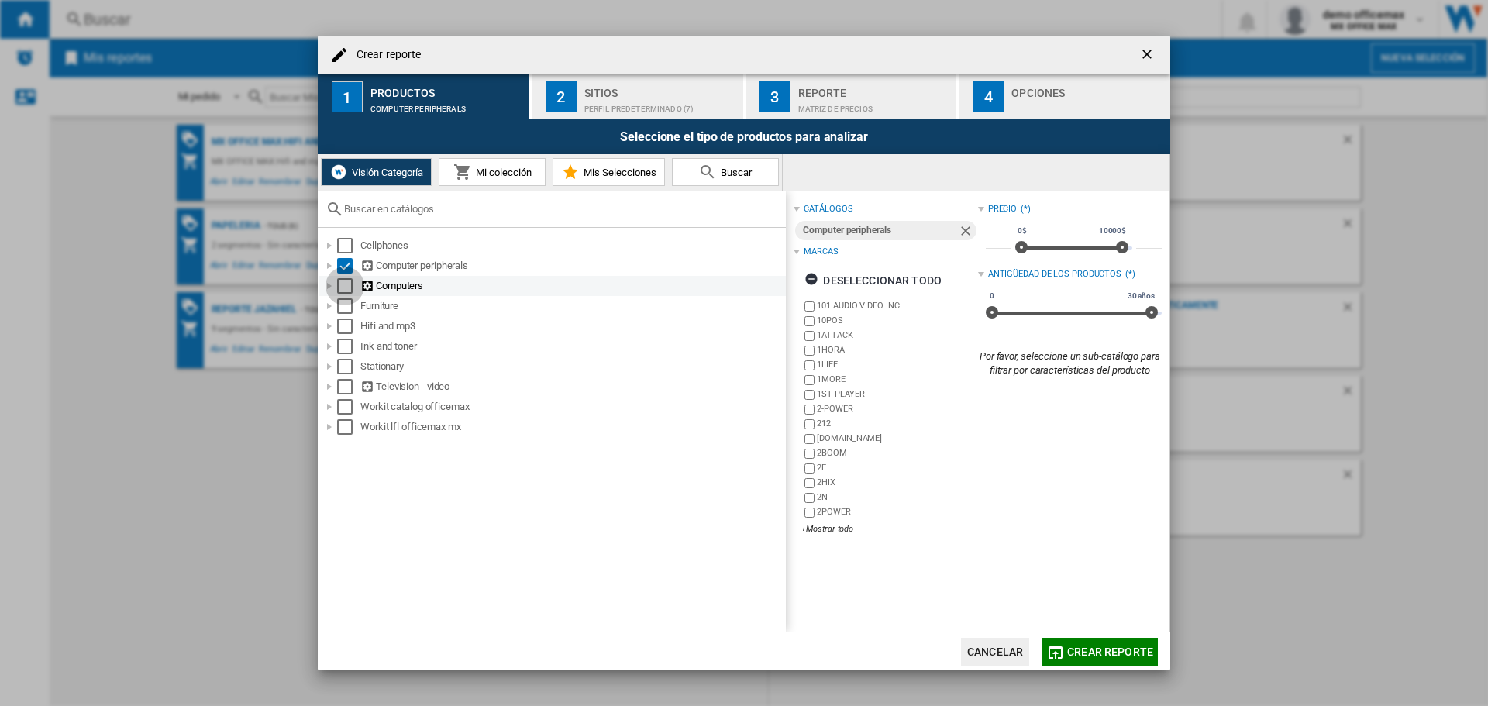
drag, startPoint x: 340, startPoint y: 288, endPoint x: 343, endPoint y: 311, distance: 22.6
click at [340, 290] on div "Select" at bounding box center [344, 285] width 15 height 15
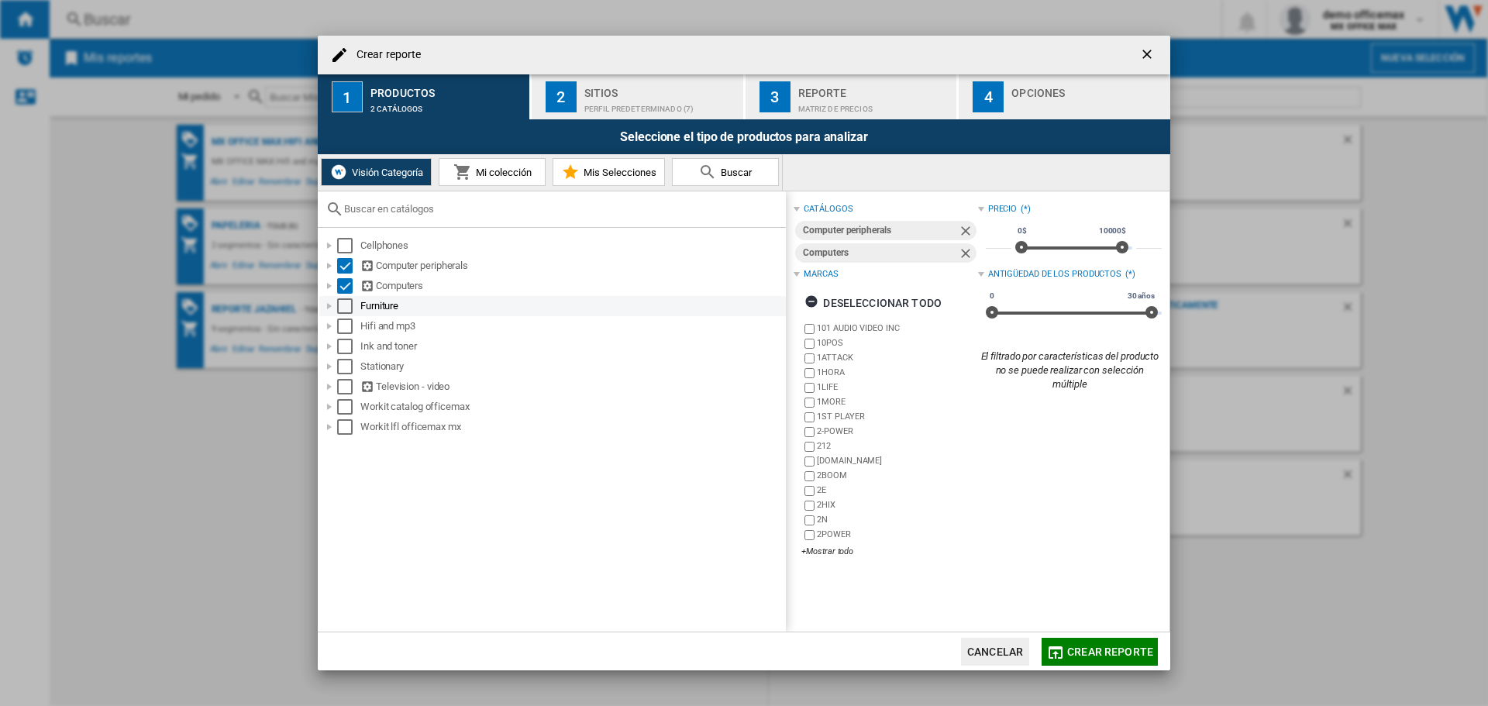
click at [344, 314] on div "Select" at bounding box center [344, 305] width 15 height 15
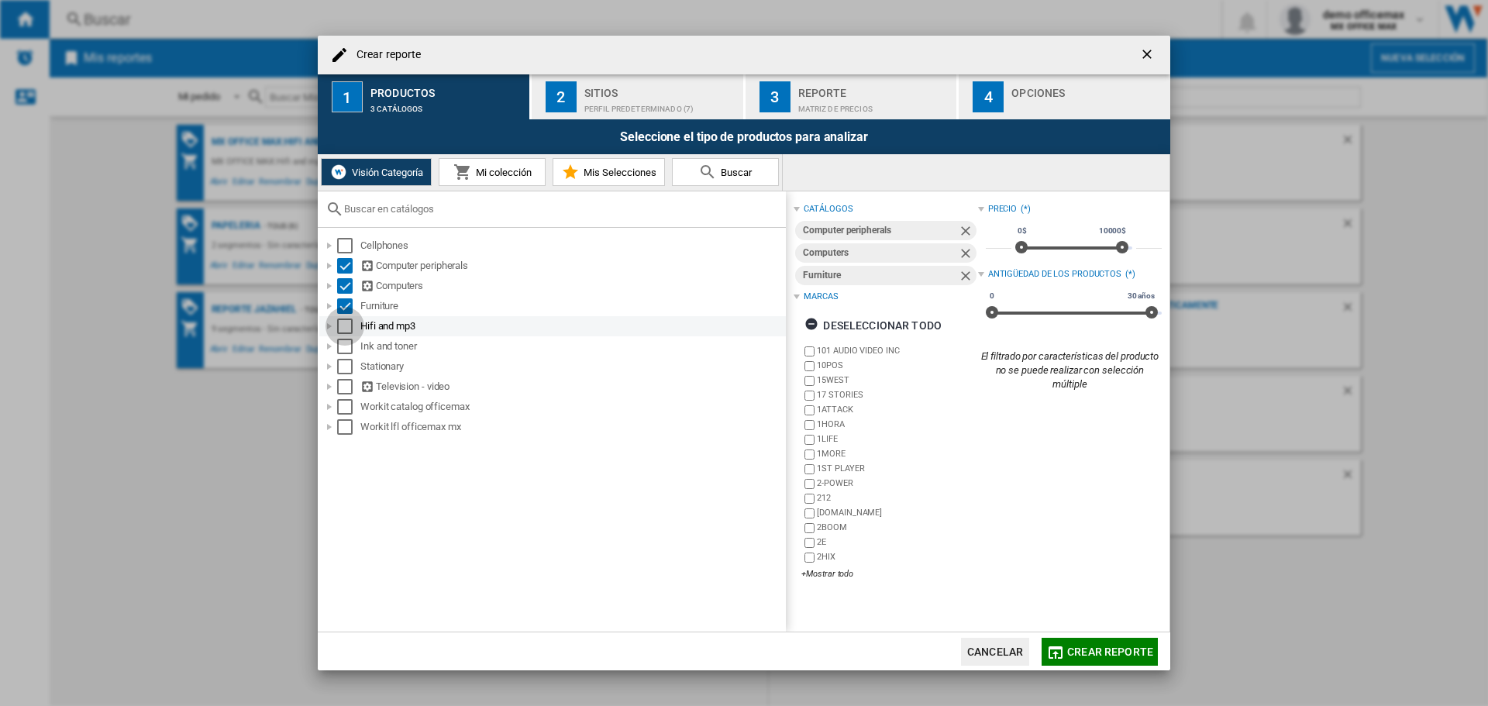
click at [347, 327] on div "Select" at bounding box center [344, 325] width 15 height 15
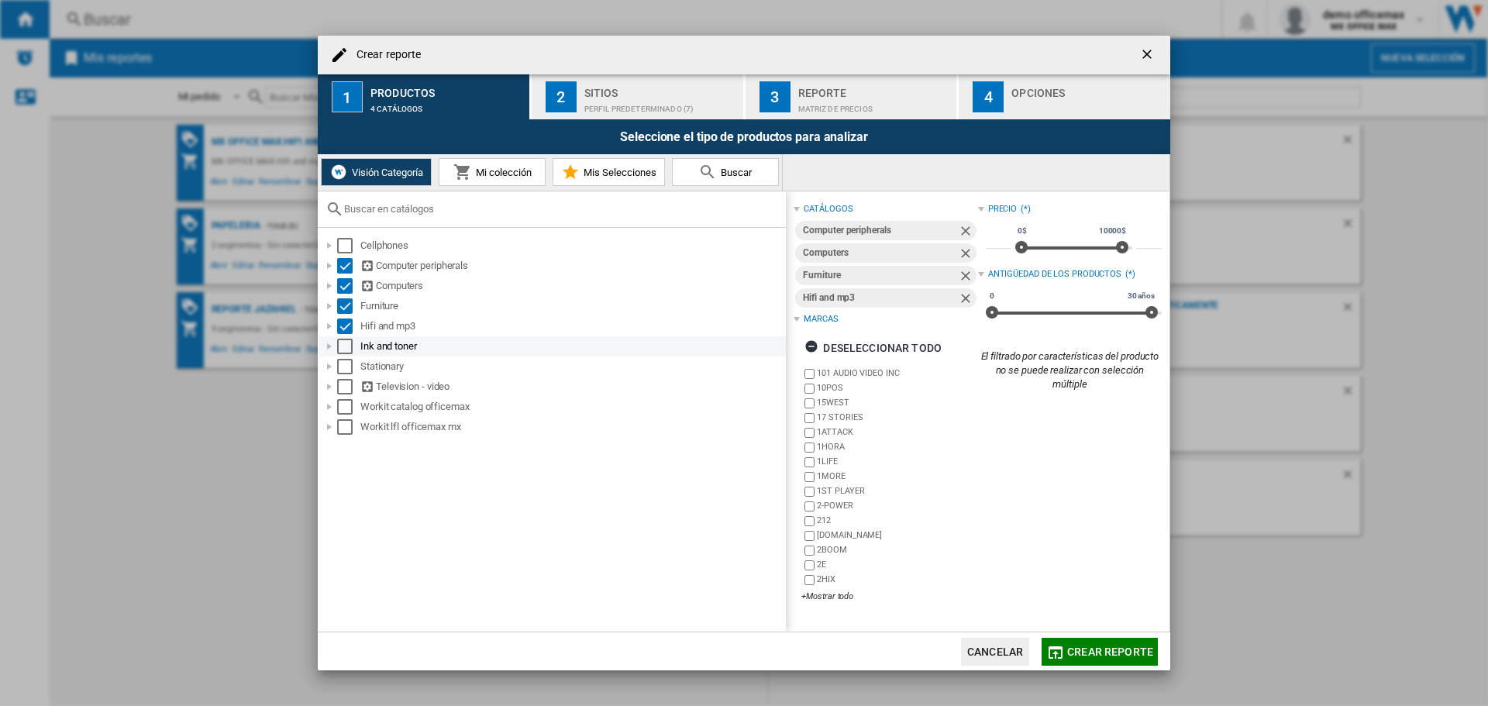
click at [342, 346] on div "Select" at bounding box center [344, 346] width 15 height 15
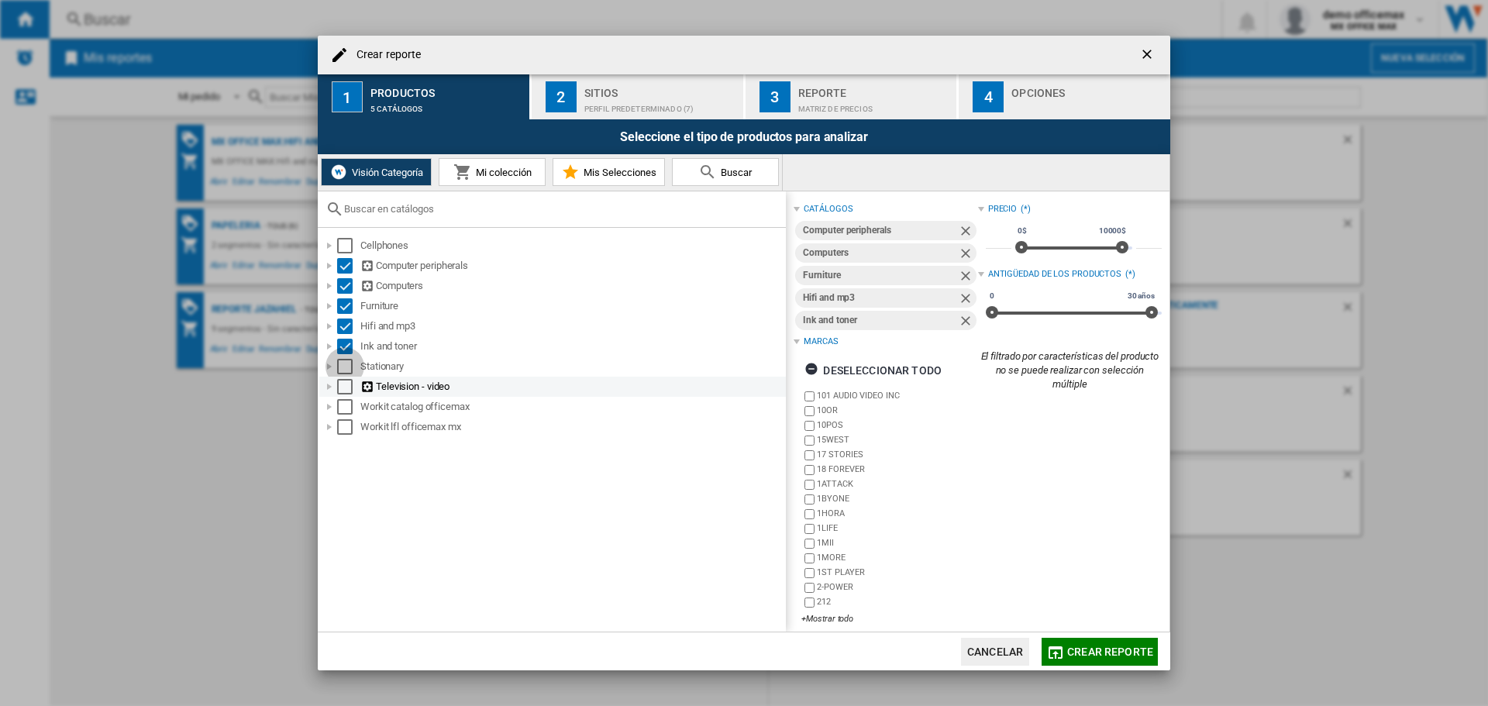
drag, startPoint x: 343, startPoint y: 367, endPoint x: 345, endPoint y: 390, distance: 23.3
click at [343, 371] on div "Select" at bounding box center [344, 366] width 15 height 15
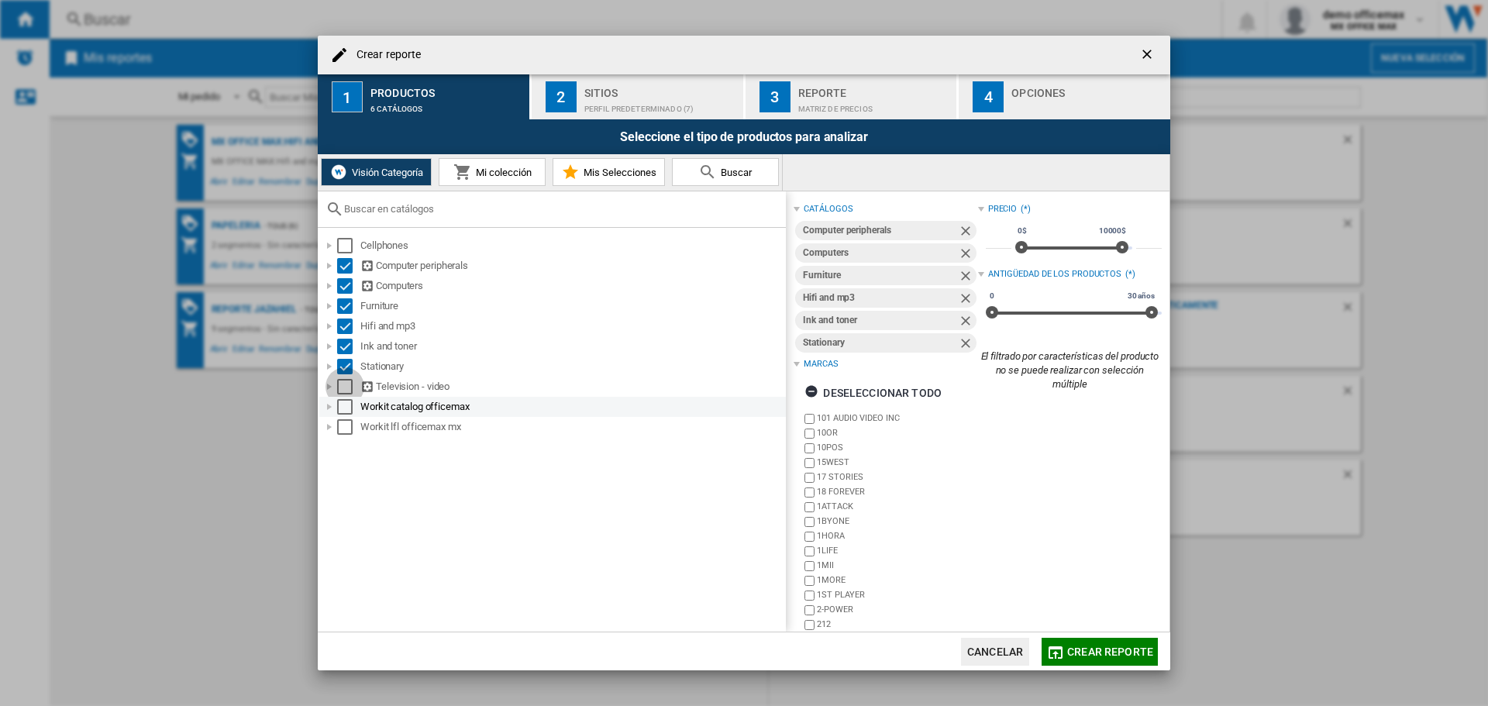
drag, startPoint x: 345, startPoint y: 391, endPoint x: 343, endPoint y: 406, distance: 14.8
click at [345, 392] on div "Select" at bounding box center [344, 386] width 15 height 15
click at [343, 409] on div "Select" at bounding box center [344, 406] width 15 height 15
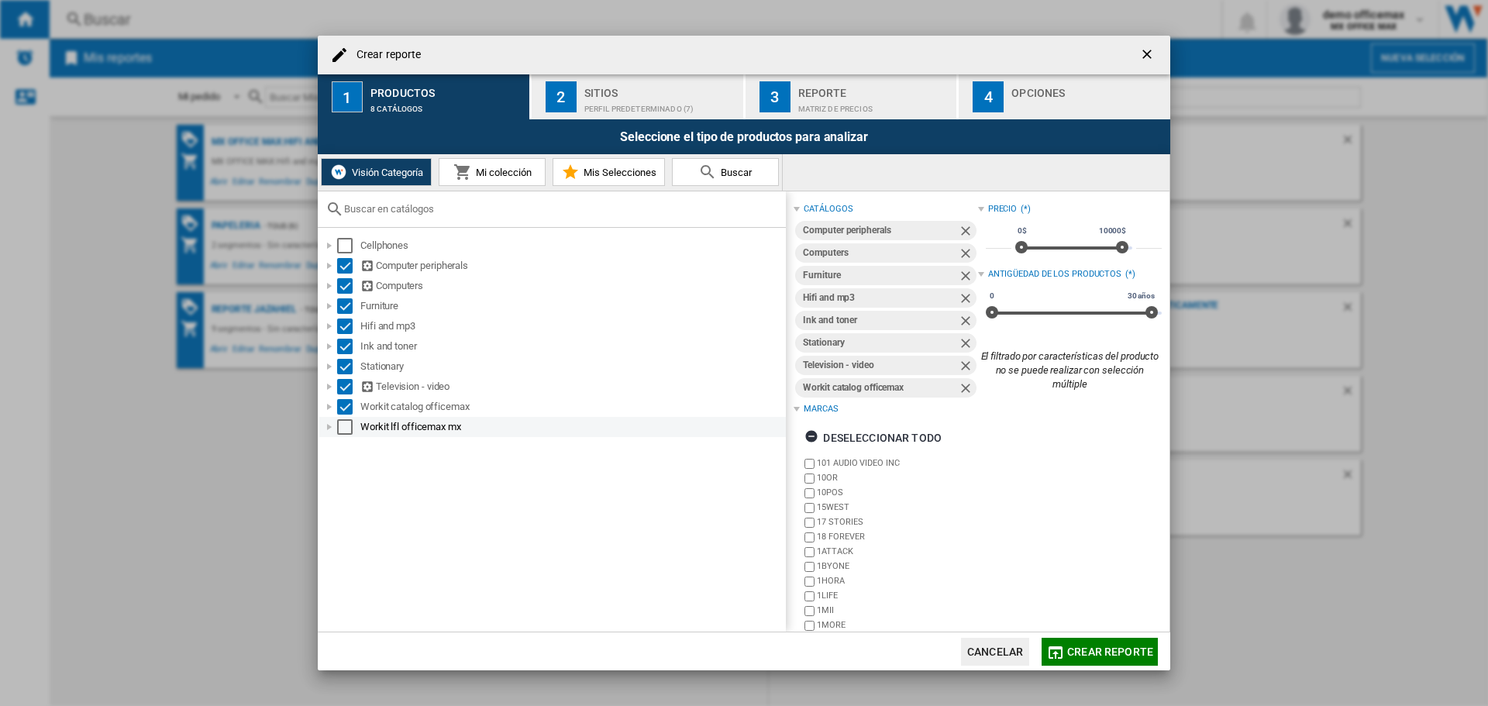
click at [343, 422] on div "Select" at bounding box center [344, 426] width 15 height 15
click at [642, 86] on div "Sitios" at bounding box center [660, 89] width 153 height 16
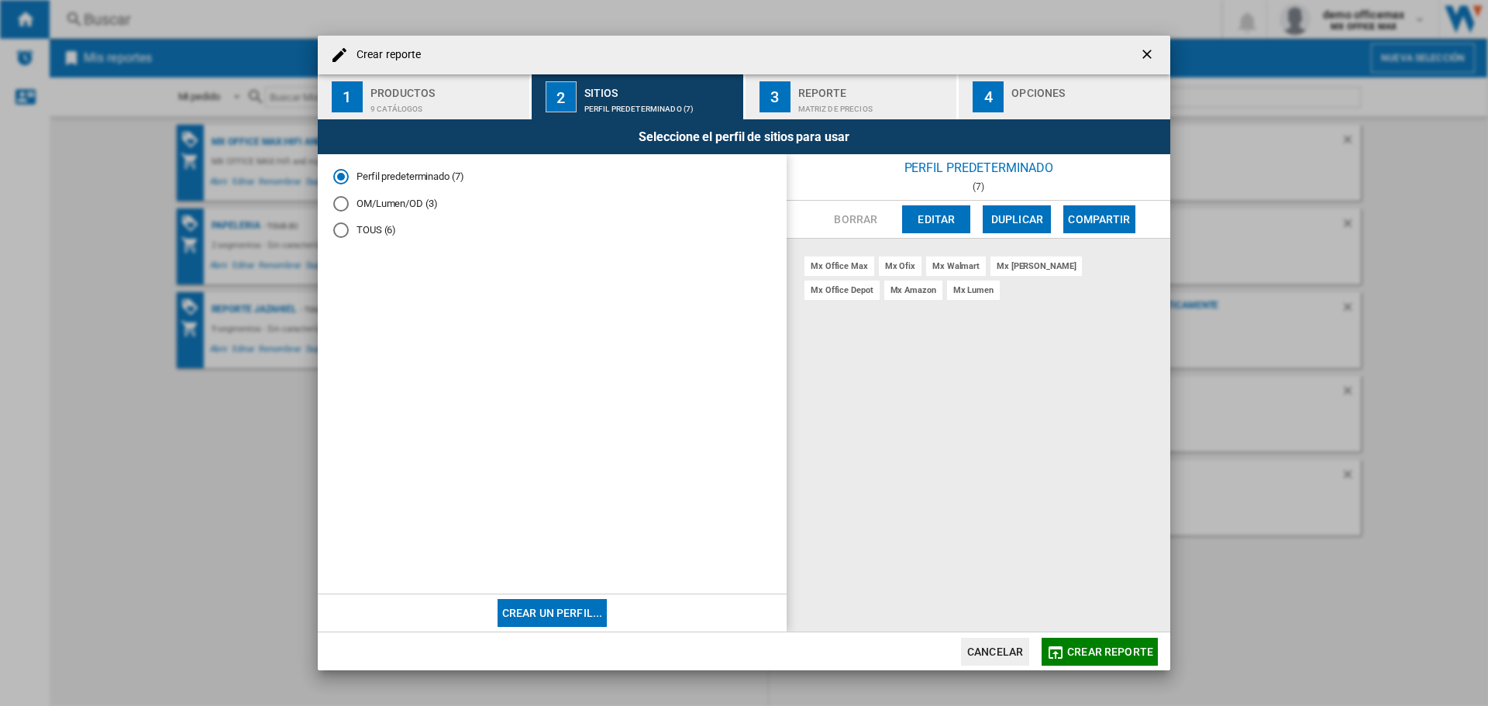
click at [962, 220] on button "Editar" at bounding box center [936, 219] width 68 height 28
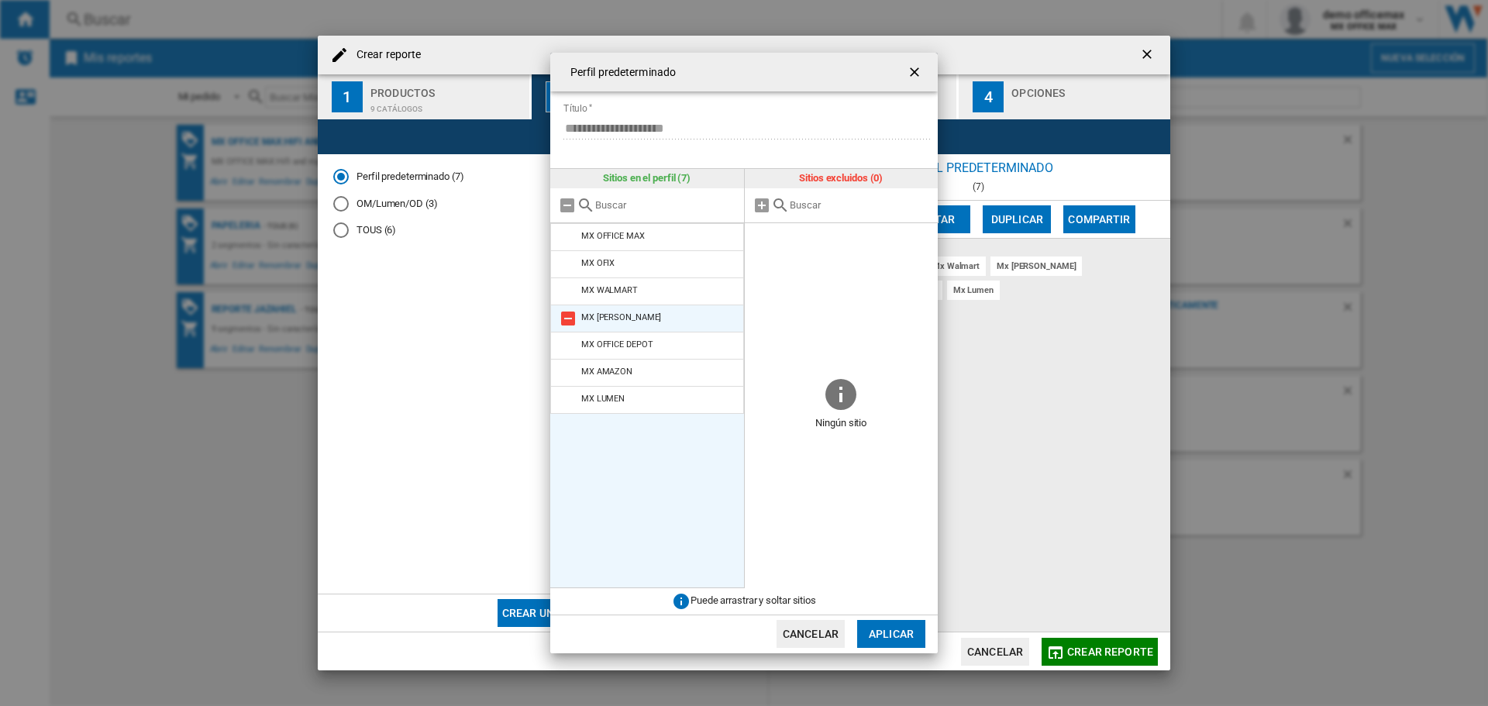
click at [564, 287] on md-icon at bounding box center [568, 291] width 19 height 19
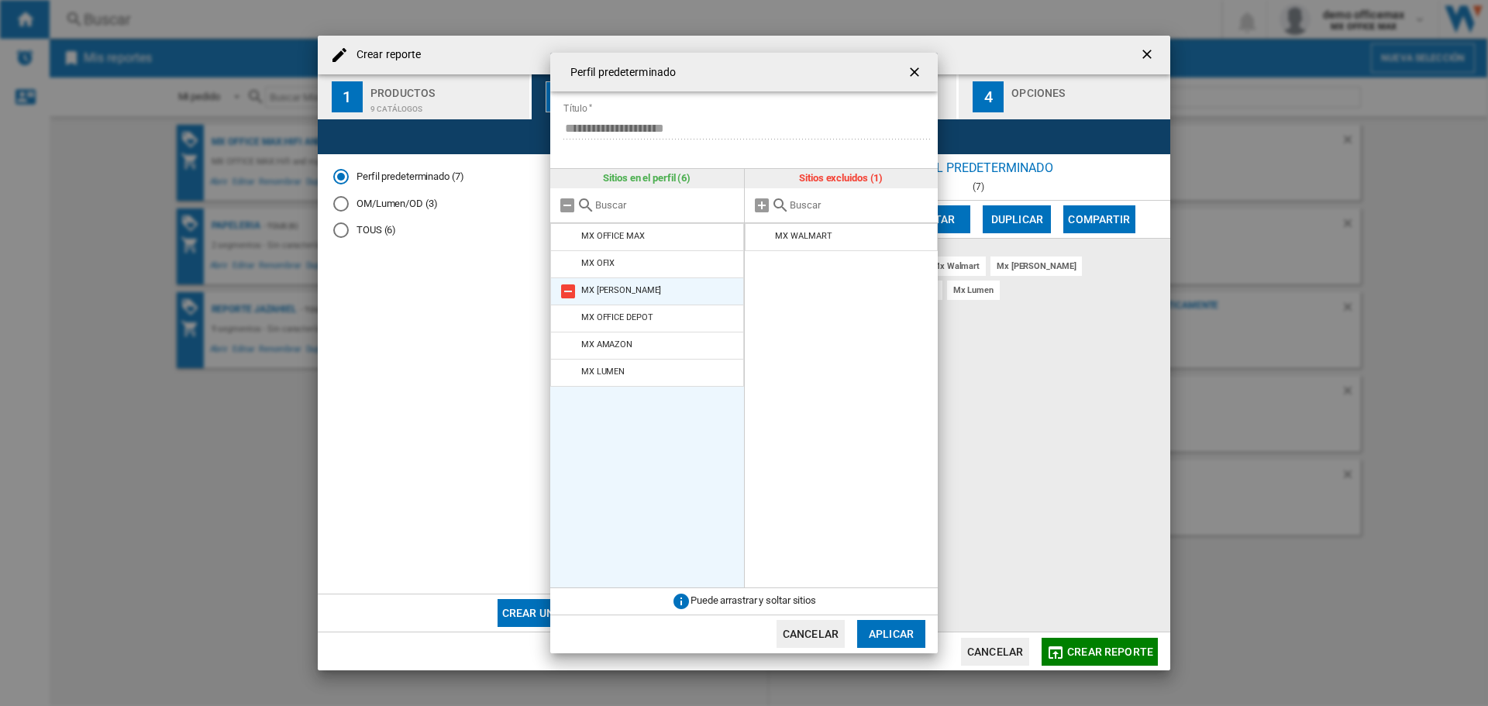
click at [564, 287] on md-icon at bounding box center [568, 291] width 19 height 19
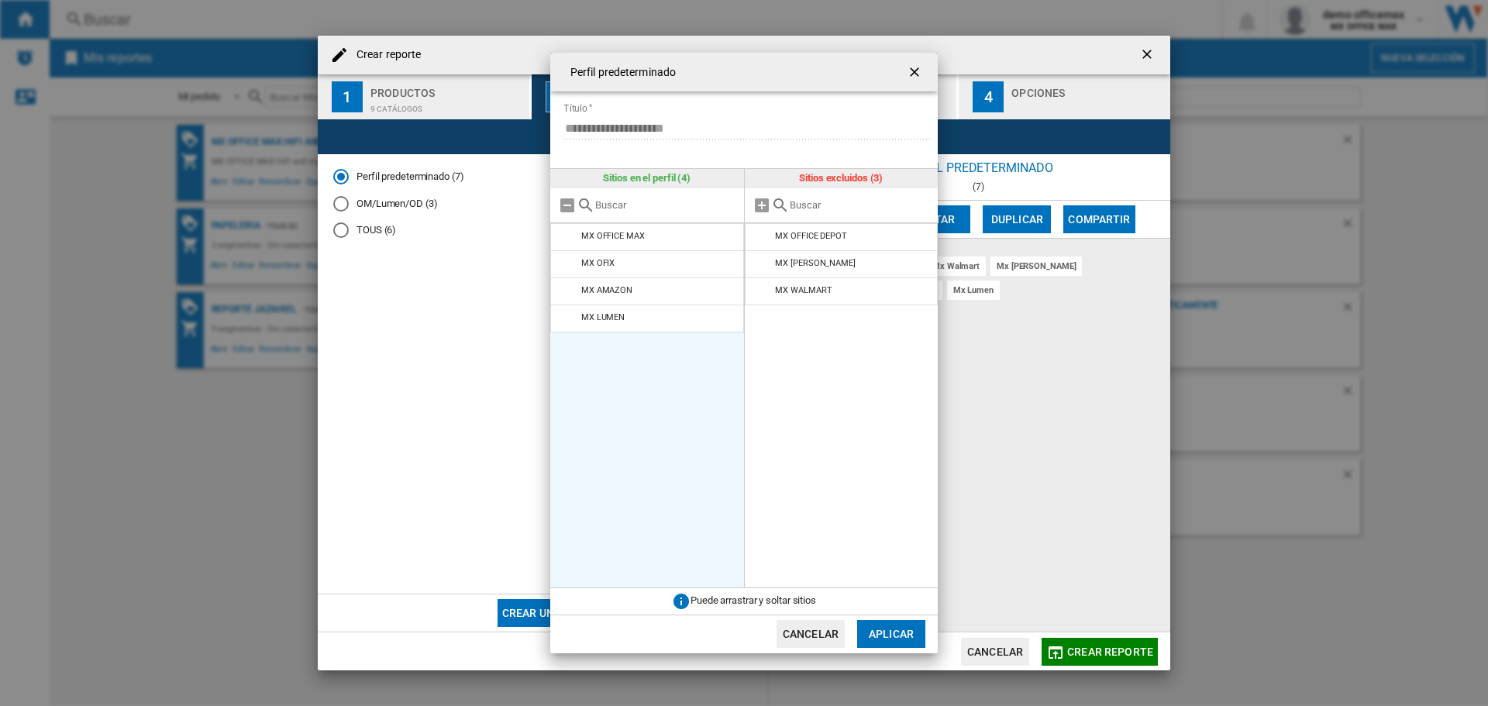
click at [564, 287] on md-icon at bounding box center [568, 291] width 19 height 19
click at [893, 625] on button "Aplicar" at bounding box center [891, 634] width 68 height 28
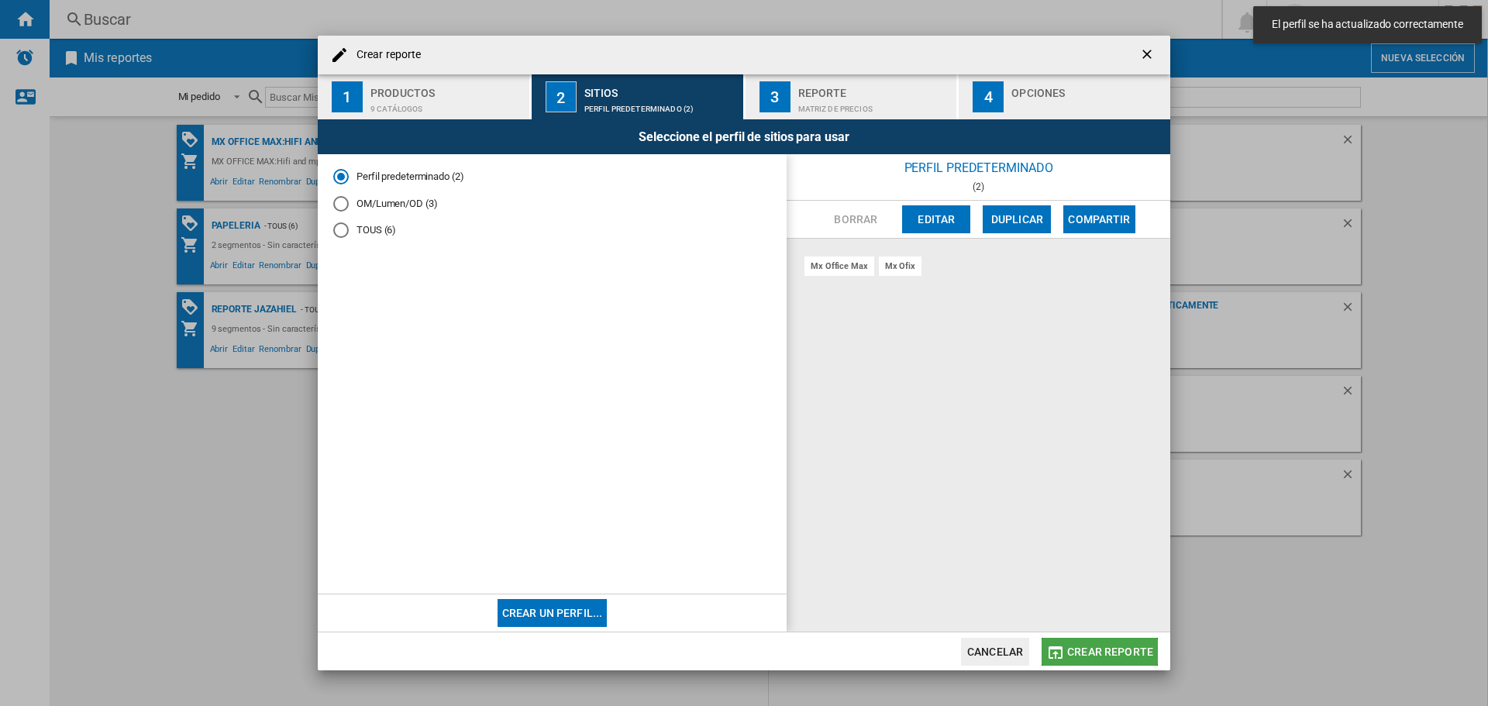
click at [1075, 651] on span "Crear reporte" at bounding box center [1110, 652] width 86 height 12
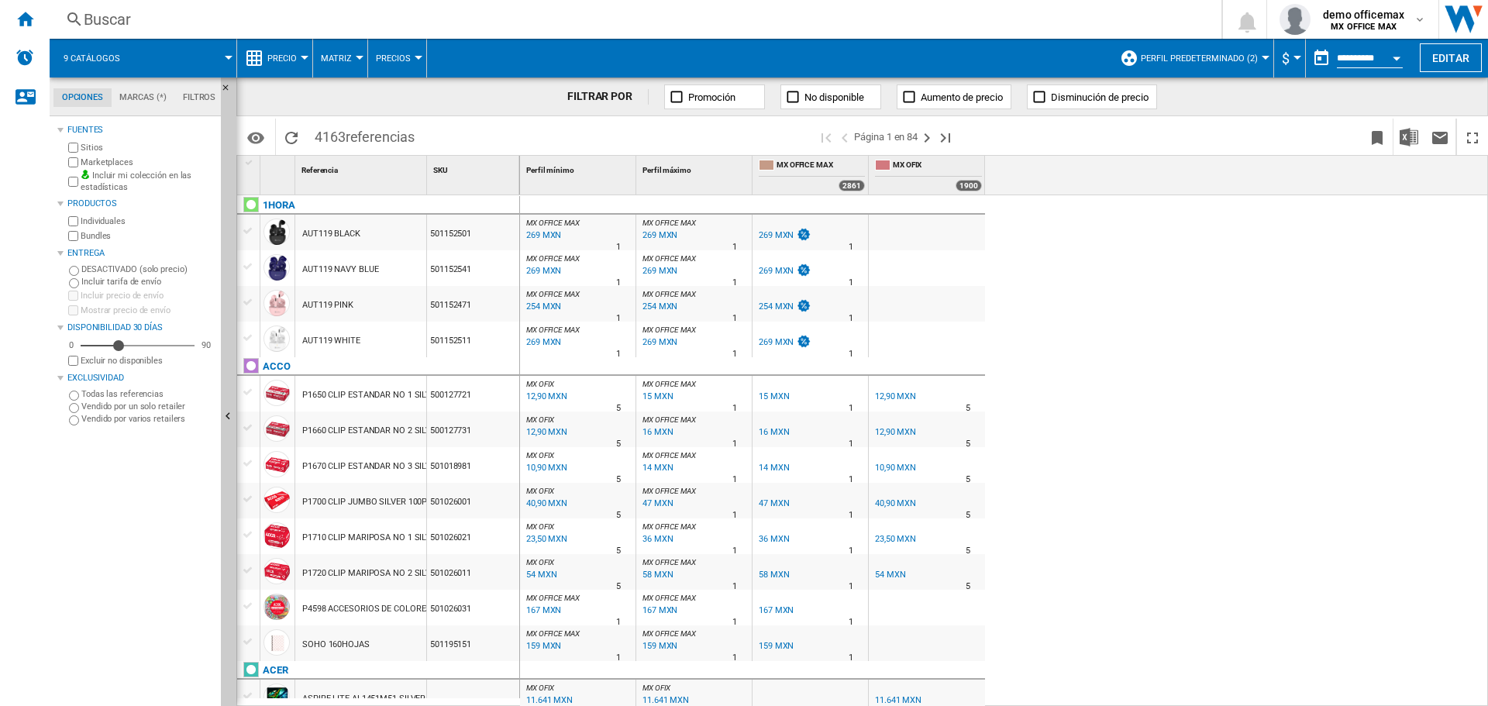
click at [890, 392] on div "12,90 MXN" at bounding box center [895, 396] width 41 height 10
